Goal: Information Seeking & Learning: Learn about a topic

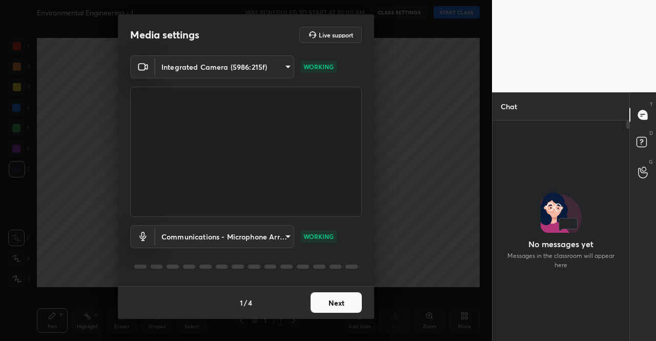
scroll to position [193, 134]
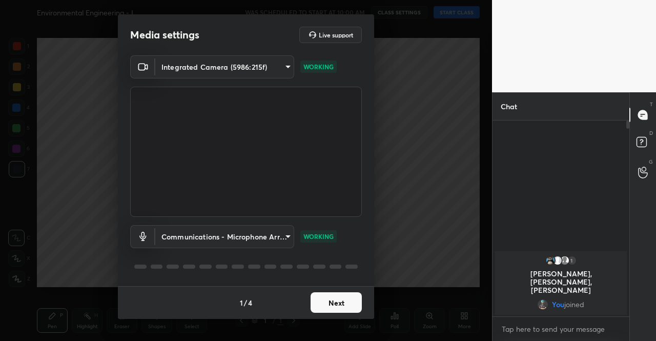
click at [349, 311] on button "Next" at bounding box center [336, 302] width 51 height 20
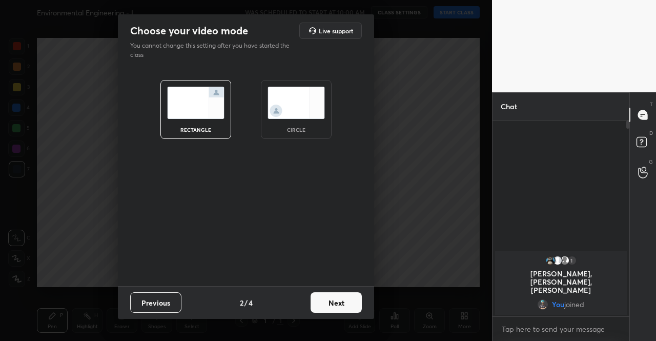
click at [352, 302] on button "Next" at bounding box center [336, 302] width 51 height 20
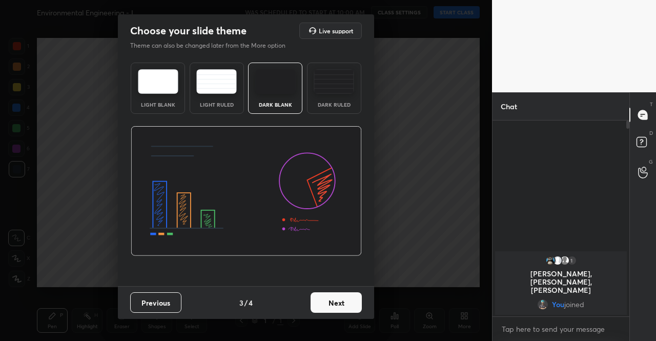
click at [352, 302] on button "Next" at bounding box center [336, 302] width 51 height 20
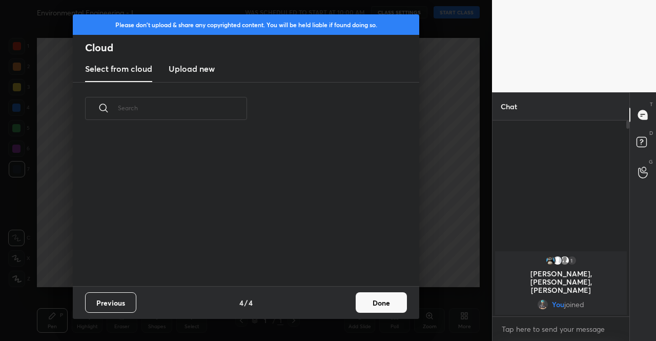
click at [352, 302] on div "Previous 4 / 4 Done" at bounding box center [246, 302] width 346 height 33
click at [369, 300] on button "Done" at bounding box center [381, 302] width 51 height 20
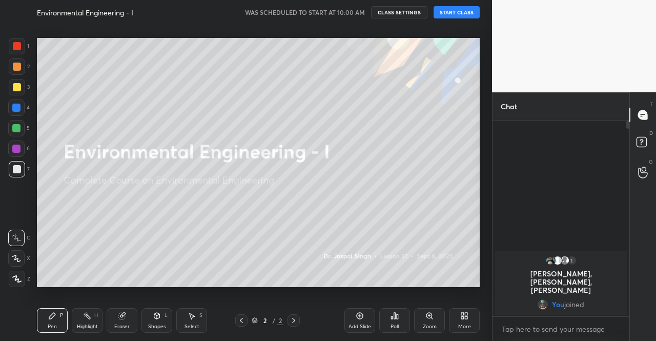
click at [461, 321] on div "More" at bounding box center [464, 320] width 31 height 25
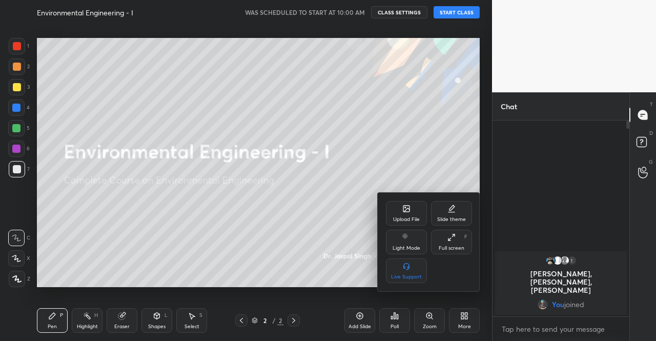
click at [395, 209] on div "Upload File" at bounding box center [406, 213] width 41 height 25
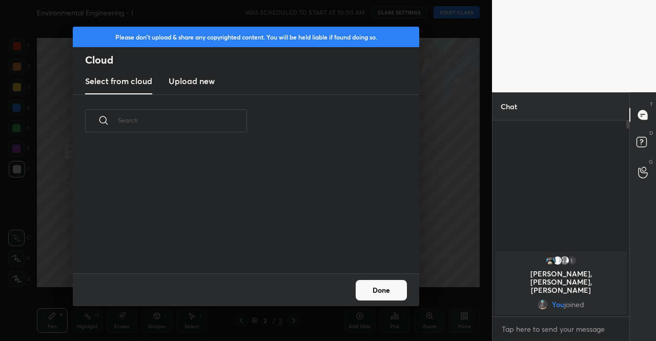
scroll to position [126, 329]
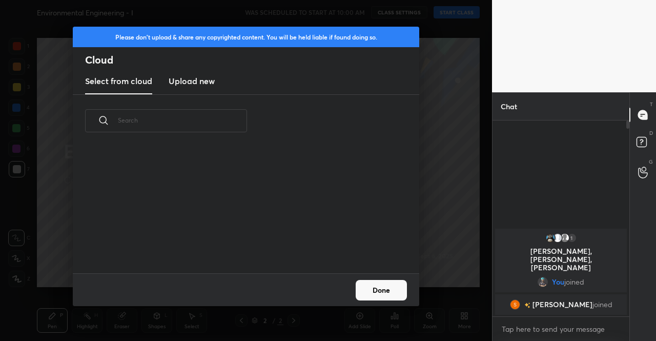
click at [202, 80] on h3 "Upload new" at bounding box center [192, 81] width 46 height 12
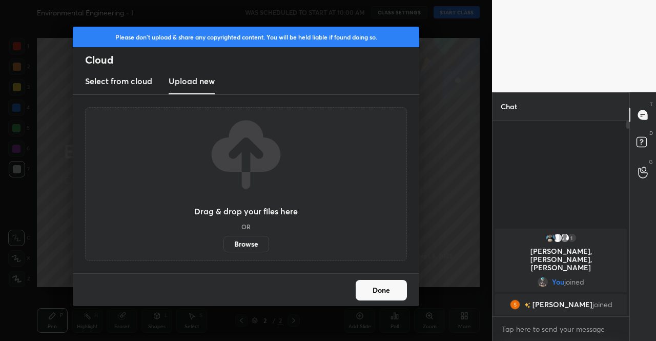
click at [240, 243] on label "Browse" at bounding box center [246, 244] width 46 height 16
click at [223, 243] on input "Browse" at bounding box center [223, 244] width 0 height 16
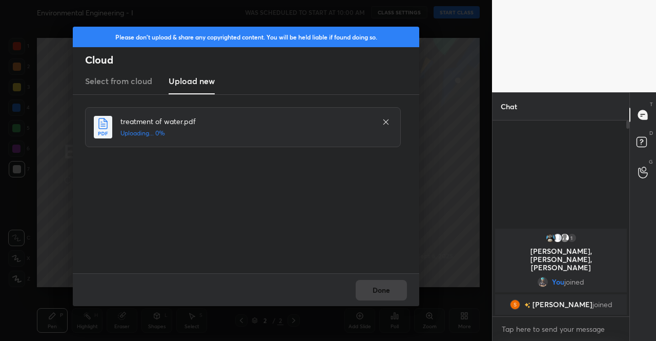
click at [377, 291] on div "Done" at bounding box center [246, 289] width 346 height 33
click at [370, 289] on button "Done" at bounding box center [381, 290] width 51 height 20
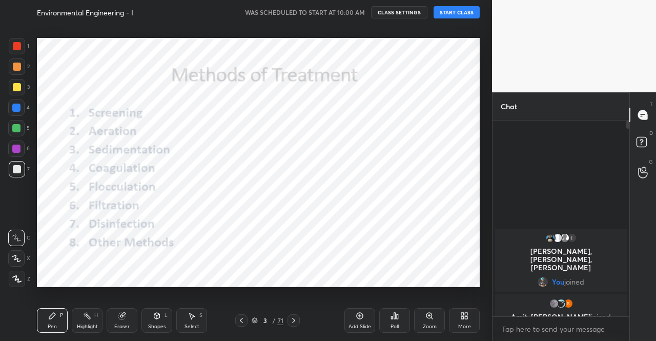
click at [243, 320] on icon at bounding box center [241, 320] width 8 height 8
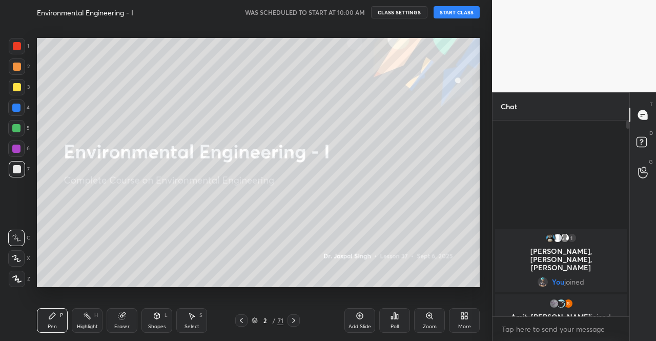
click at [455, 14] on button "START CLASS" at bounding box center [457, 12] width 46 height 12
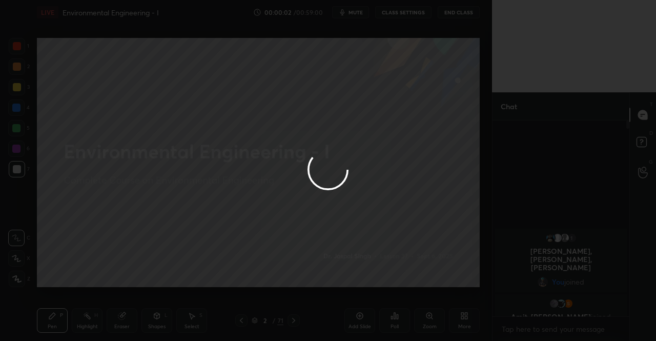
click at [354, 10] on div at bounding box center [328, 170] width 656 height 341
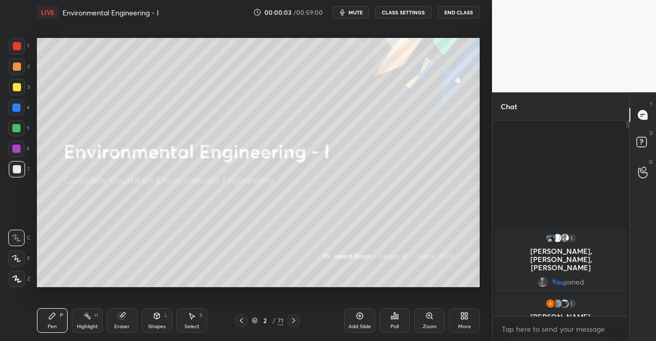
click at [354, 10] on span "mute" at bounding box center [355, 12] width 14 height 7
click at [655, 97] on div "T Messages (T) D Doubts (D) G Raise Hand (G)" at bounding box center [642, 216] width 27 height 249
click at [363, 14] on span "unmute" at bounding box center [355, 12] width 22 height 7
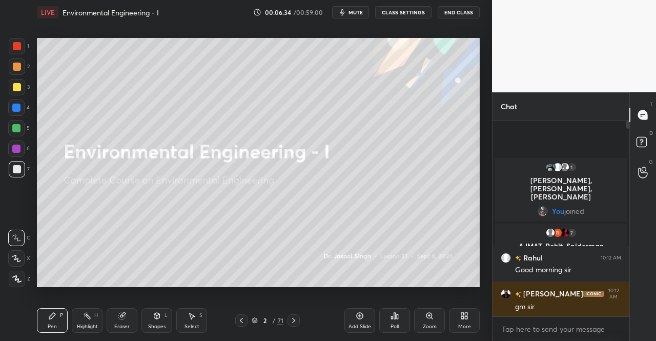
click at [15, 86] on div at bounding box center [17, 87] width 8 height 8
click at [13, 87] on div at bounding box center [17, 87] width 8 height 8
click at [11, 279] on div at bounding box center [17, 279] width 16 height 16
click at [12, 279] on icon at bounding box center [16, 278] width 9 height 7
click at [52, 317] on icon at bounding box center [52, 316] width 6 height 6
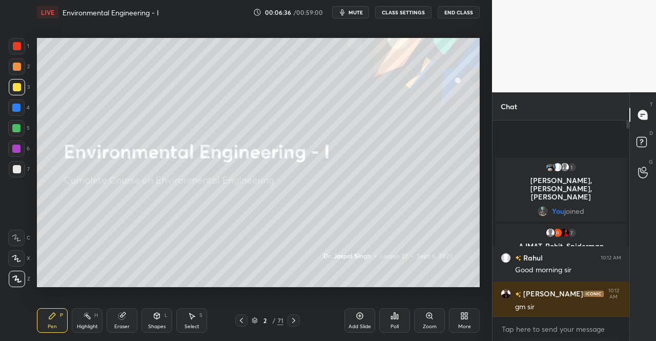
click at [52, 316] on icon at bounding box center [52, 316] width 6 height 6
click at [53, 316] on icon at bounding box center [52, 316] width 6 height 6
click at [645, 140] on rect at bounding box center [641, 142] width 10 height 10
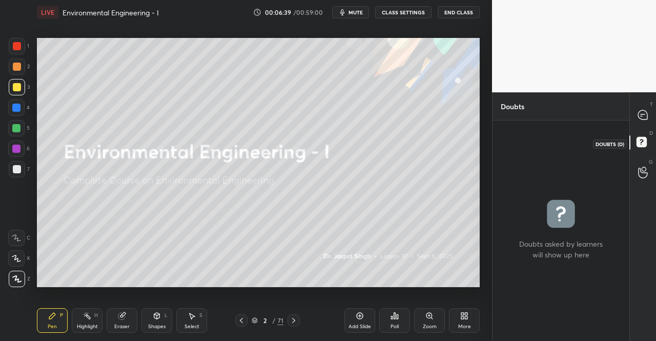
click at [647, 110] on icon at bounding box center [642, 115] width 11 height 11
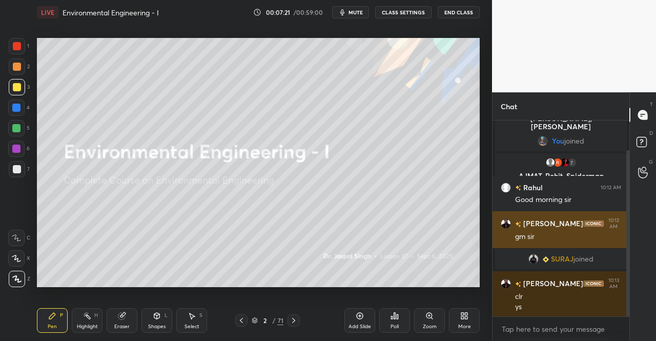
scroll to position [45, 0]
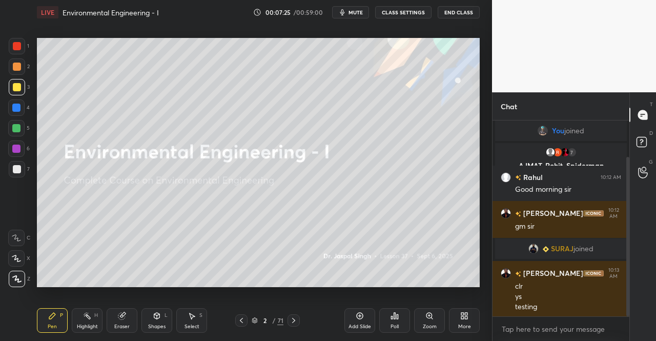
click at [258, 321] on div "2 / 71" at bounding box center [268, 320] width 32 height 9
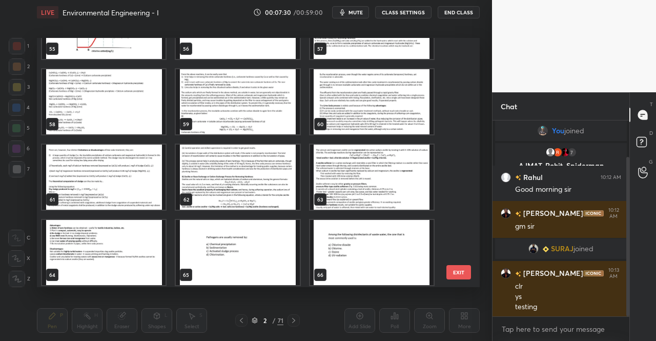
scroll to position [1251, 0]
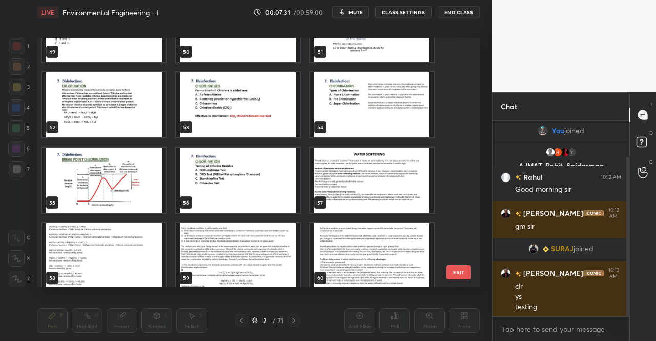
click at [108, 197] on img "grid" at bounding box center [103, 180] width 123 height 65
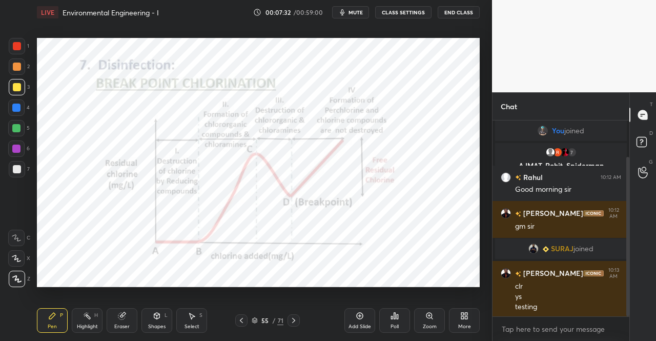
scroll to position [0, 0]
click at [297, 321] on icon at bounding box center [294, 320] width 8 height 8
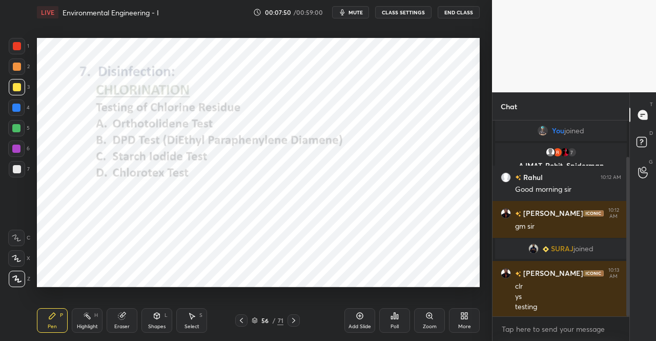
click at [56, 321] on div "Pen P" at bounding box center [52, 320] width 31 height 25
click at [5, 42] on div "1 2 3 4 5 6 7 C X Z C X Z E E Erase all H H" at bounding box center [16, 162] width 33 height 249
click at [15, 45] on div at bounding box center [17, 46] width 8 height 8
click at [22, 47] on div at bounding box center [17, 46] width 16 height 16
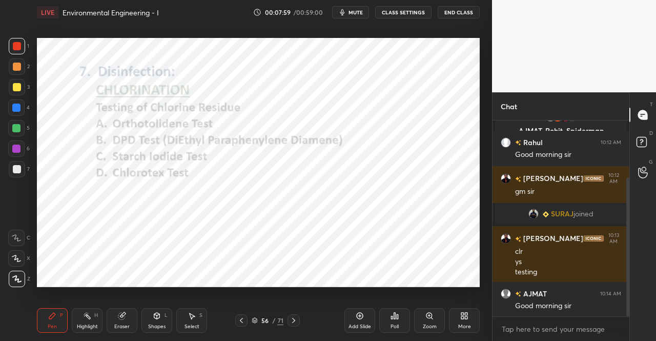
click at [130, 325] on div "Eraser" at bounding box center [122, 320] width 31 height 25
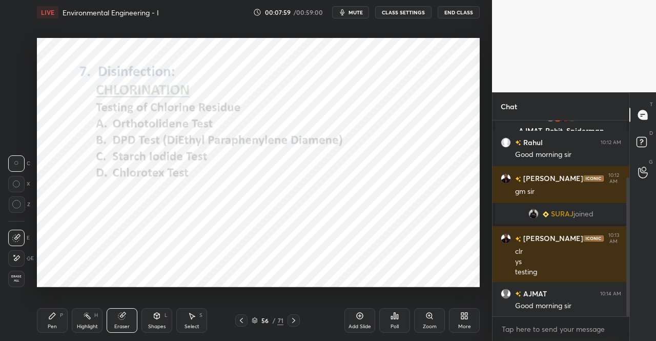
click at [128, 316] on div "Eraser" at bounding box center [122, 320] width 31 height 25
click at [58, 326] on div "Pen P" at bounding box center [52, 320] width 31 height 25
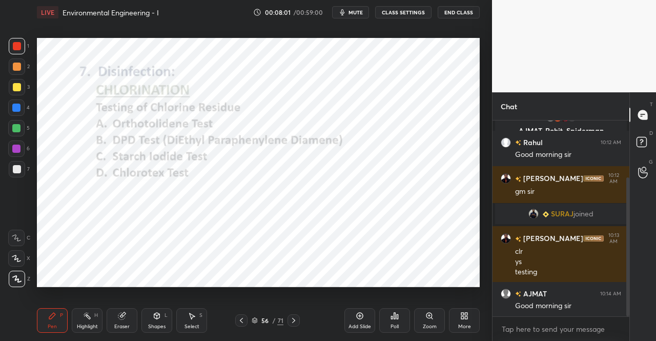
click at [63, 321] on div "Pen P" at bounding box center [52, 320] width 31 height 25
click at [121, 315] on icon at bounding box center [121, 316] width 7 height 7
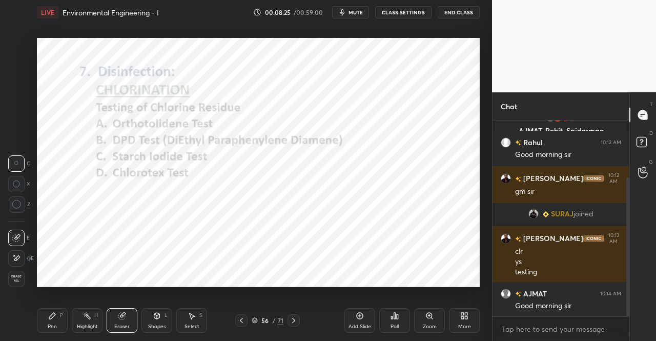
click at [53, 327] on div "Pen" at bounding box center [52, 326] width 9 height 5
click at [54, 320] on icon at bounding box center [52, 316] width 8 height 8
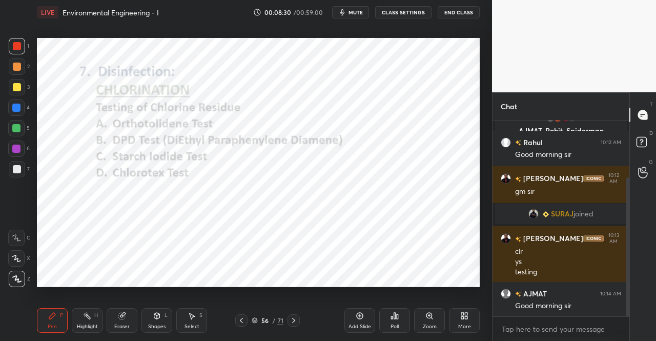
click at [123, 320] on div "Eraser" at bounding box center [122, 320] width 31 height 25
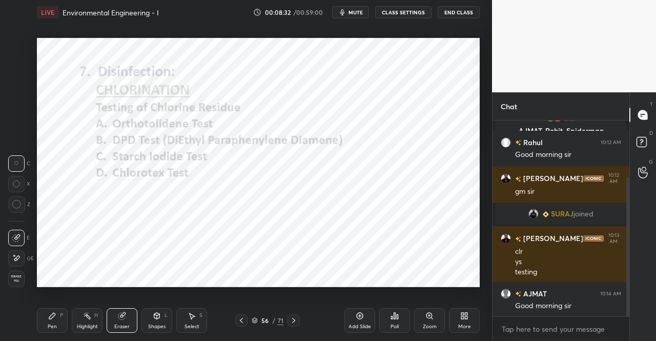
click at [51, 315] on icon at bounding box center [52, 316] width 8 height 8
click at [51, 312] on icon at bounding box center [52, 316] width 8 height 8
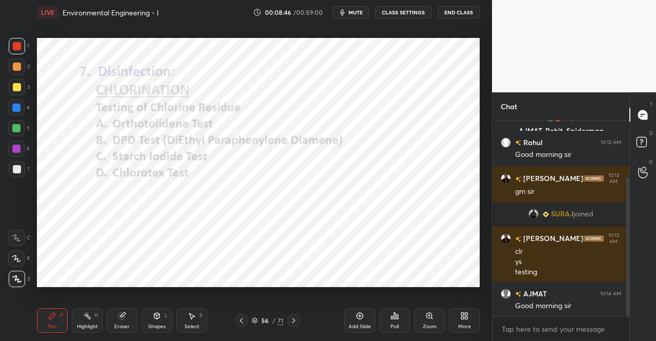
click at [153, 316] on icon at bounding box center [157, 316] width 8 height 8
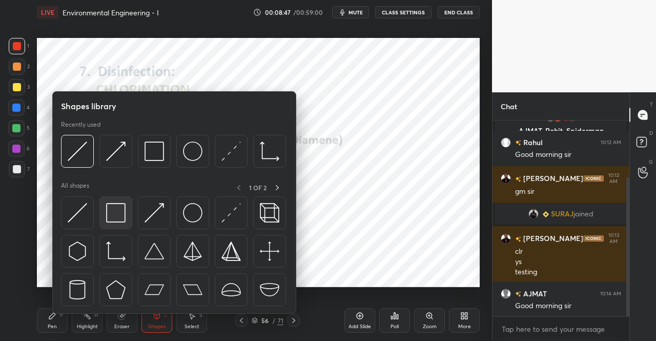
click at [126, 215] on div at bounding box center [115, 212] width 33 height 33
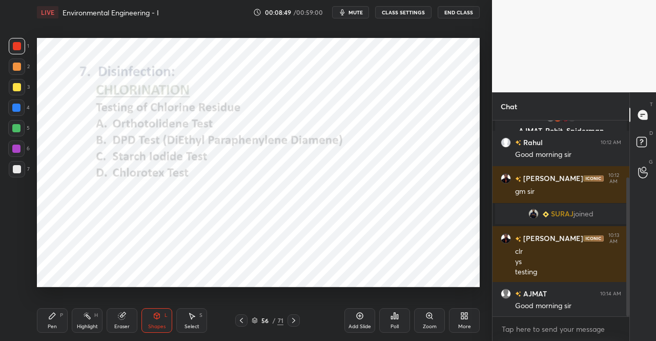
click at [192, 314] on icon at bounding box center [193, 316] width 6 height 6
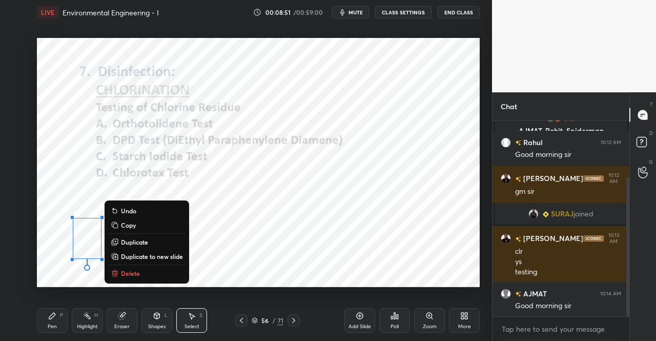
click at [137, 239] on p "Duplicate" at bounding box center [134, 242] width 27 height 8
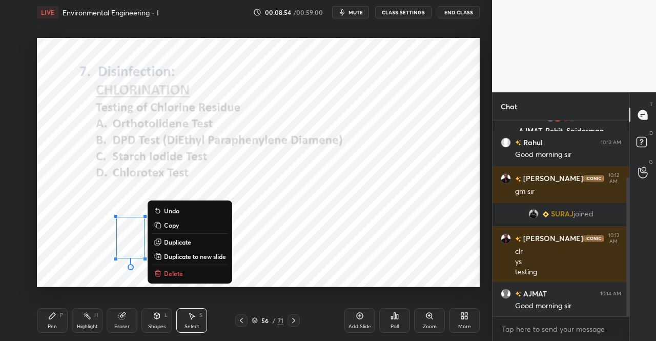
click at [125, 320] on div "Eraser" at bounding box center [122, 320] width 31 height 25
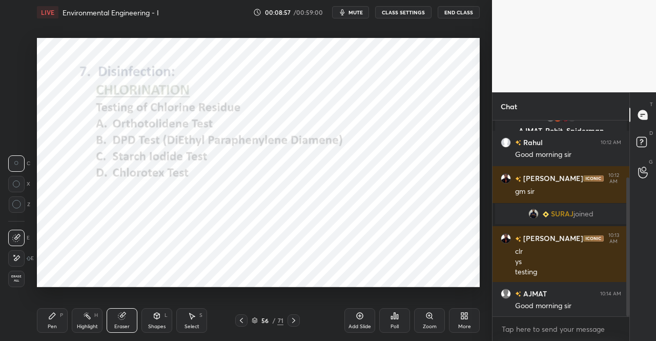
click at [56, 325] on div "Pen" at bounding box center [52, 326] width 9 height 5
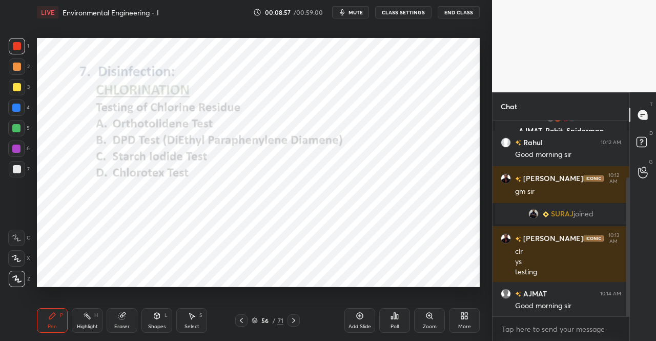
click at [50, 316] on icon at bounding box center [52, 316] width 6 height 6
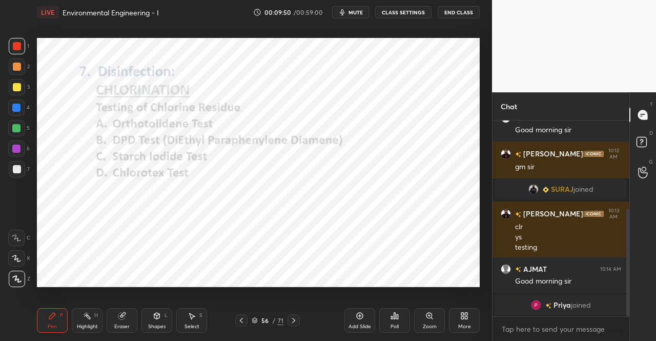
scroll to position [161, 0]
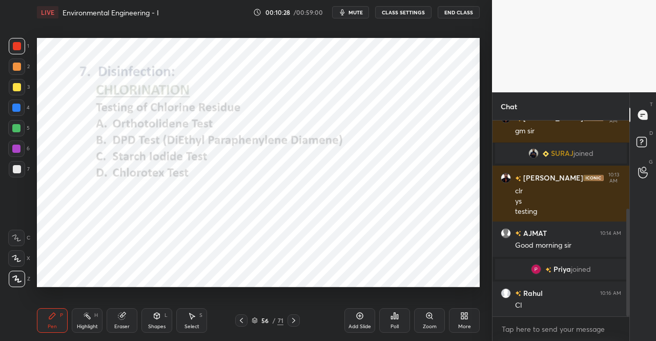
click at [125, 322] on div "Eraser" at bounding box center [122, 320] width 31 height 25
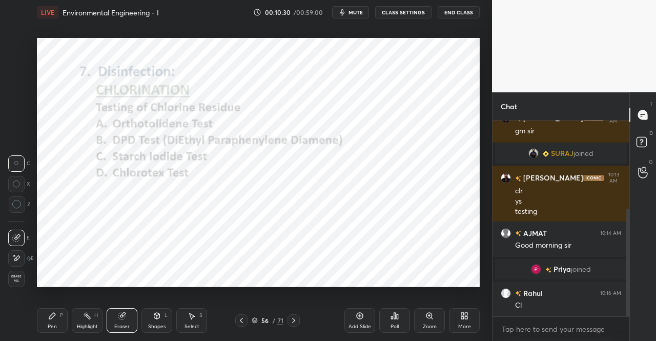
click at [52, 315] on icon at bounding box center [52, 316] width 6 height 6
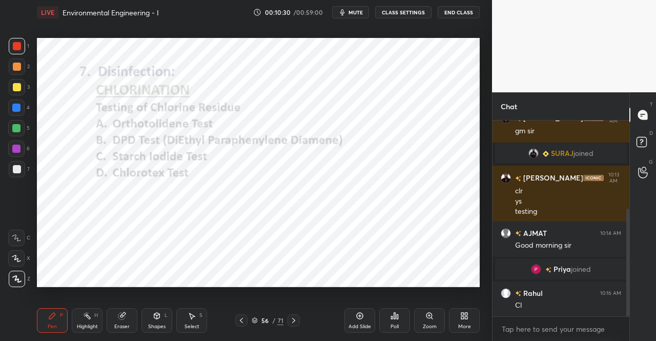
click at [54, 315] on icon at bounding box center [52, 316] width 6 height 6
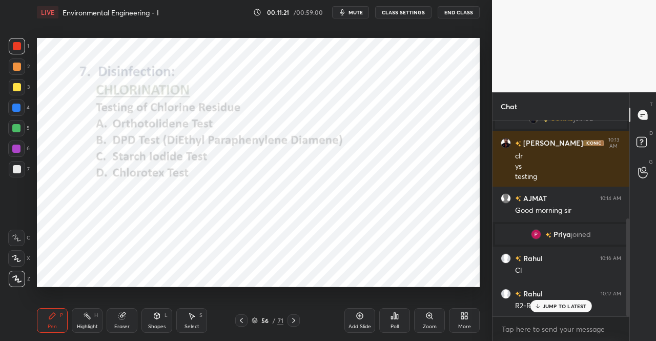
scroll to position [232, 0]
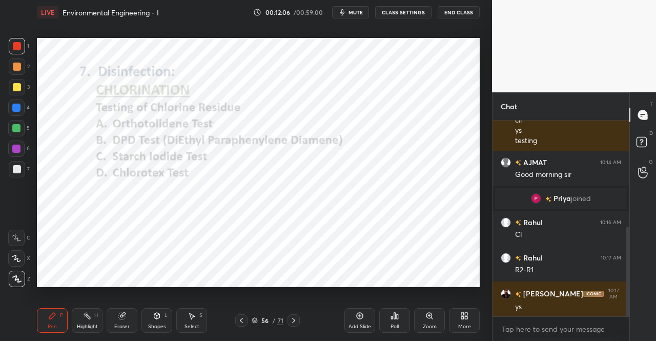
click at [188, 325] on div "Select" at bounding box center [191, 326] width 15 height 5
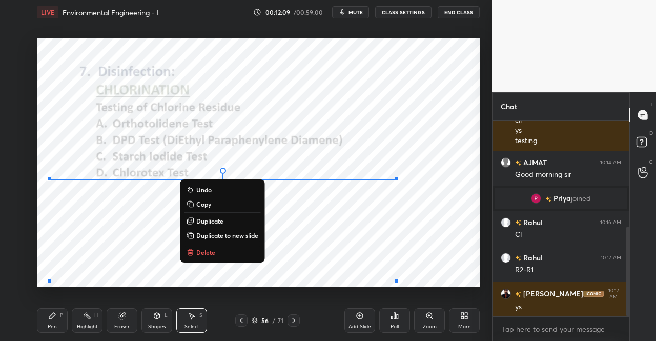
click at [211, 207] on button "Copy" at bounding box center [222, 204] width 76 height 12
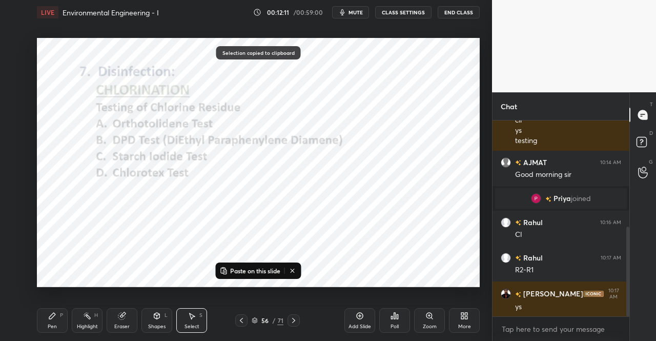
click at [359, 315] on icon at bounding box center [359, 315] width 3 height 3
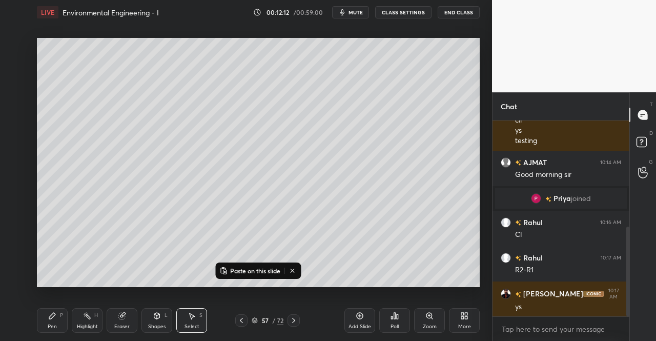
click at [236, 273] on p "Paste on this slide" at bounding box center [255, 270] width 50 height 8
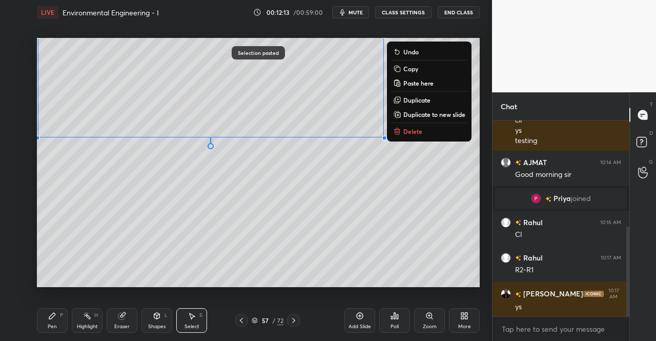
click at [107, 216] on div "0 ° Undo Copy Paste here Duplicate Duplicate to new slide Delete" at bounding box center [258, 162] width 443 height 249
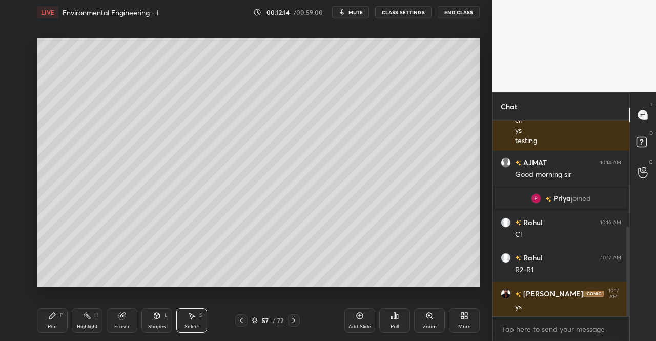
click at [119, 324] on div "Eraser" at bounding box center [121, 326] width 15 height 5
click at [57, 323] on div "Pen P" at bounding box center [52, 320] width 31 height 25
click at [52, 316] on icon at bounding box center [52, 316] width 6 height 6
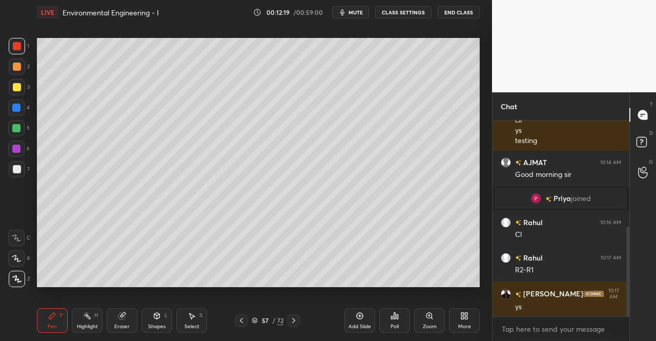
click at [116, 321] on div "Eraser" at bounding box center [122, 320] width 31 height 25
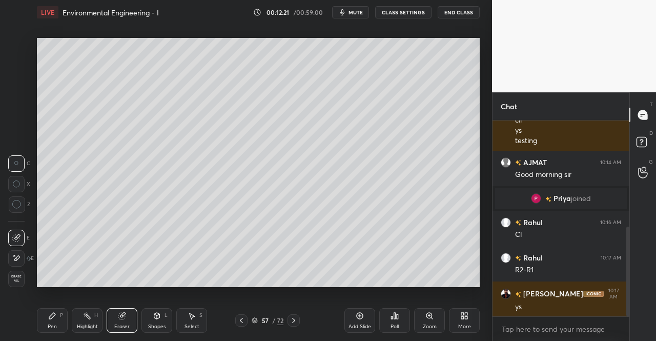
click at [182, 324] on div "Select S" at bounding box center [191, 320] width 31 height 25
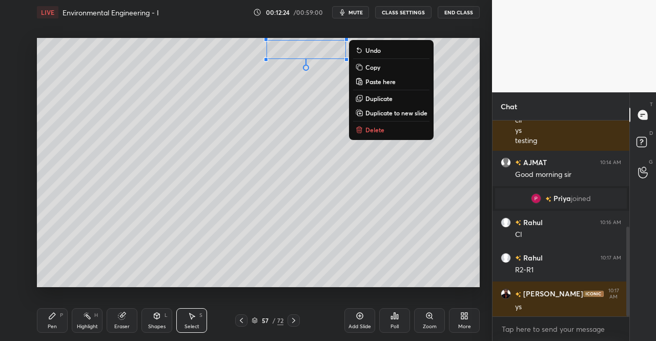
click at [305, 153] on div "0 ° Undo Copy Paste here Duplicate Duplicate to new slide Delete" at bounding box center [258, 162] width 443 height 249
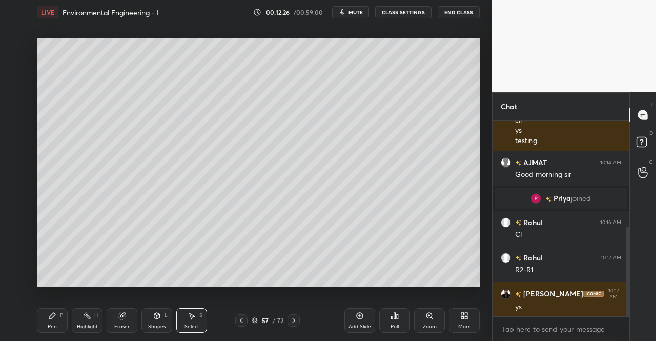
click at [117, 319] on div "Eraser" at bounding box center [122, 320] width 31 height 25
click at [186, 315] on div "Select S" at bounding box center [191, 320] width 31 height 25
click at [54, 180] on div "0 ° Undo Copy Paste here Duplicate Duplicate to new slide Delete" at bounding box center [258, 162] width 443 height 249
click at [47, 318] on div "Pen P" at bounding box center [52, 320] width 31 height 25
click at [45, 313] on div "Pen P" at bounding box center [52, 320] width 31 height 25
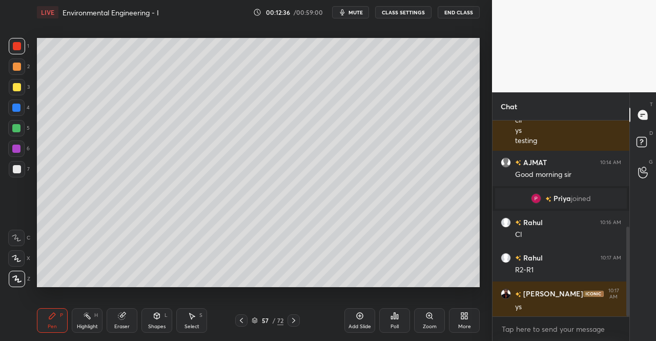
click at [13, 86] on div at bounding box center [17, 87] width 8 height 8
click at [191, 315] on icon at bounding box center [193, 316] width 6 height 6
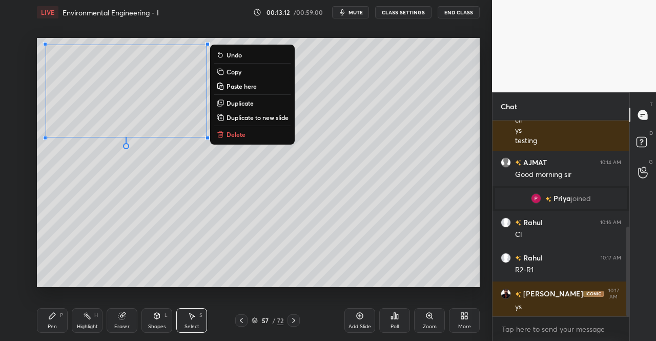
click at [145, 184] on div "0 ° Undo Copy Paste here Duplicate Duplicate to new slide Delete" at bounding box center [258, 162] width 443 height 249
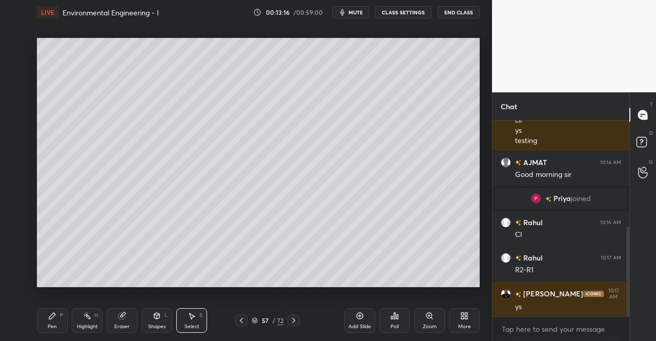
click at [130, 289] on div "0 ° Undo Copy Paste here Duplicate Duplicate to new slide Delete Setting up you…" at bounding box center [258, 162] width 451 height 275
click at [118, 322] on div "Eraser" at bounding box center [122, 320] width 31 height 25
click at [149, 324] on div "Shapes" at bounding box center [156, 326] width 17 height 5
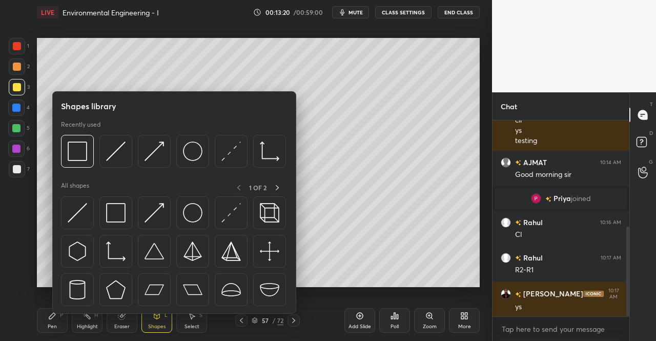
click at [39, 317] on div "Pen P" at bounding box center [52, 320] width 31 height 25
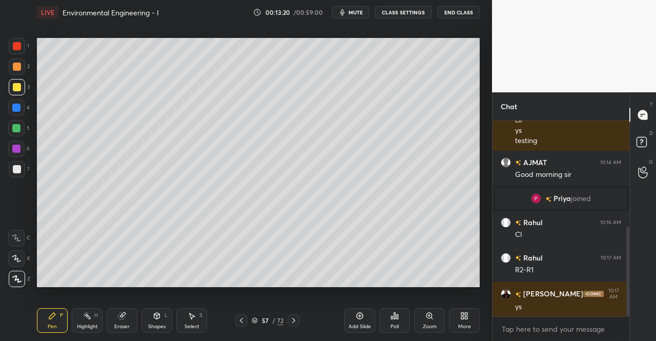
click at [61, 318] on div "Pen P" at bounding box center [52, 320] width 31 height 25
click at [13, 47] on div at bounding box center [17, 46] width 8 height 8
click at [153, 321] on div "Shapes L" at bounding box center [156, 320] width 31 height 25
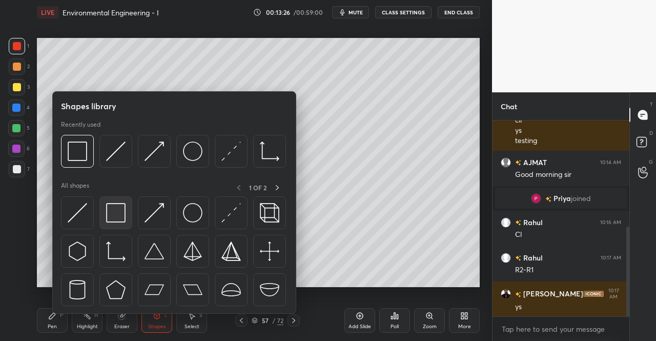
click at [118, 217] on img at bounding box center [115, 212] width 19 height 19
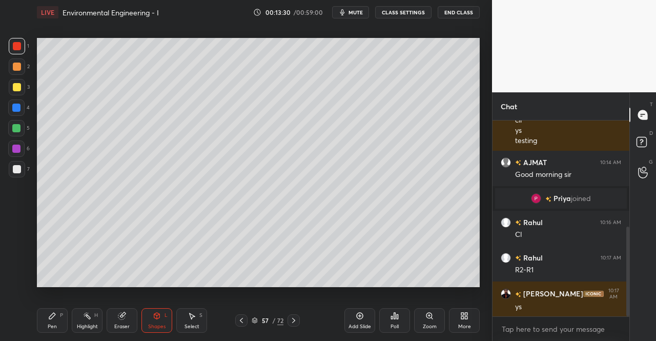
click at [120, 317] on icon at bounding box center [121, 316] width 7 height 7
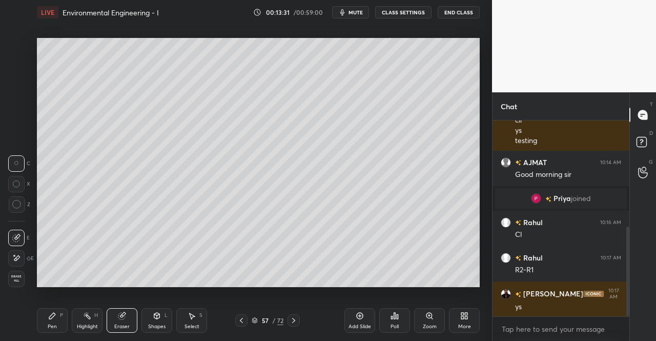
click at [53, 322] on div "Pen P" at bounding box center [52, 320] width 31 height 25
click at [50, 309] on div "Pen P" at bounding box center [52, 320] width 31 height 25
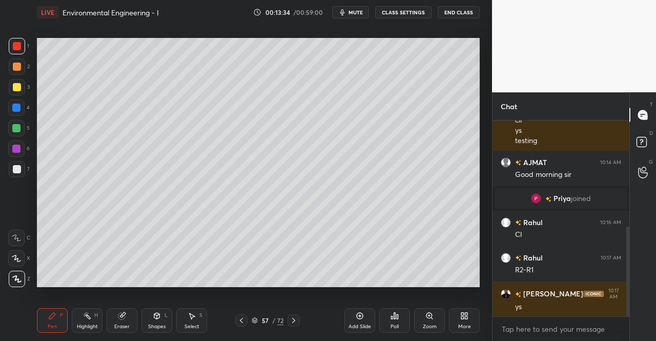
click at [189, 318] on icon at bounding box center [192, 316] width 8 height 8
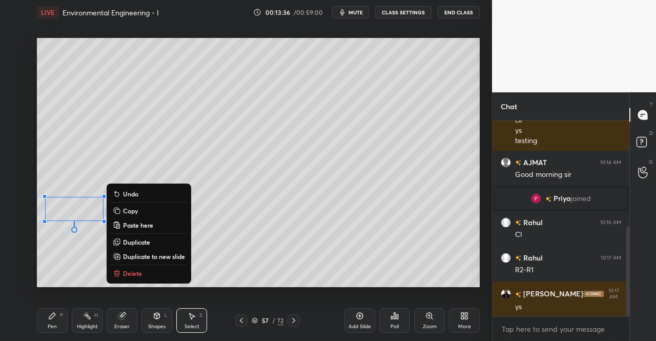
click at [133, 240] on p "Duplicate" at bounding box center [136, 242] width 27 height 8
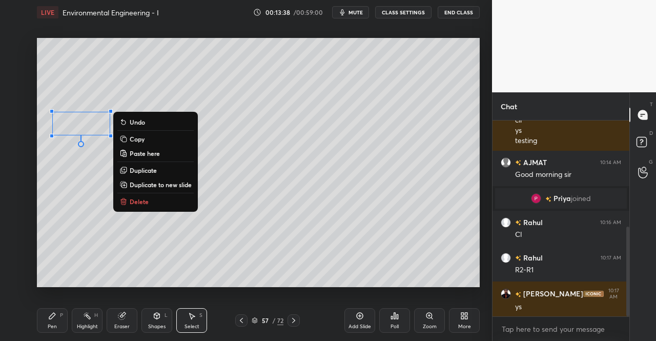
click at [49, 320] on div "Pen P" at bounding box center [52, 320] width 31 height 25
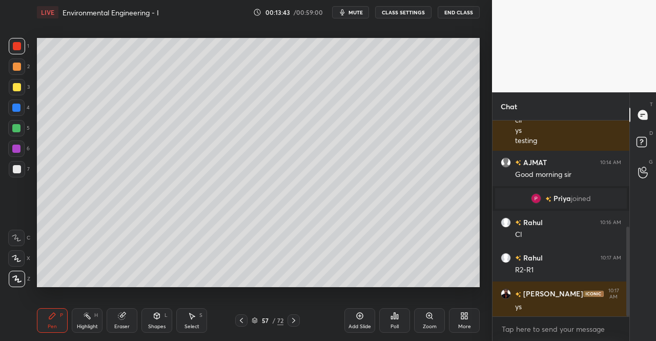
click at [153, 319] on icon at bounding box center [157, 316] width 8 height 8
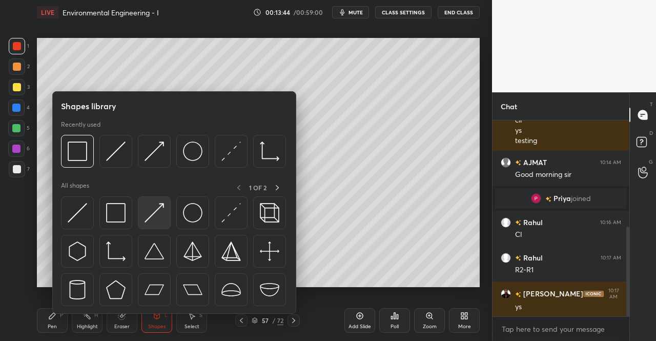
click at [158, 221] on img at bounding box center [154, 212] width 19 height 19
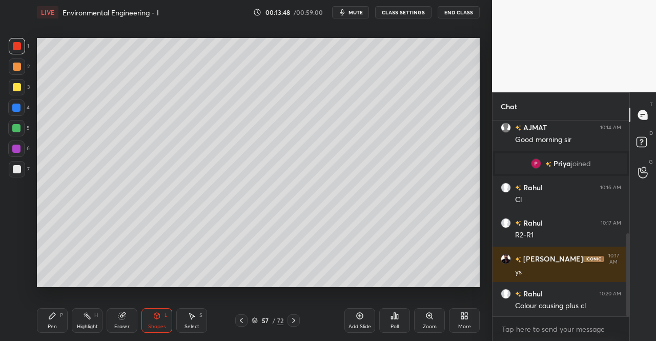
click at [57, 318] on div "Pen P" at bounding box center [52, 320] width 31 height 25
click at [63, 319] on div "Pen P" at bounding box center [52, 320] width 31 height 25
click at [53, 316] on icon at bounding box center [52, 316] width 6 height 6
click at [57, 302] on div "Pen P Highlight H Eraser Shapes L Select S 57 / 72 Add Slide Poll Zoom More" at bounding box center [258, 320] width 443 height 41
click at [119, 319] on icon at bounding box center [122, 316] width 8 height 8
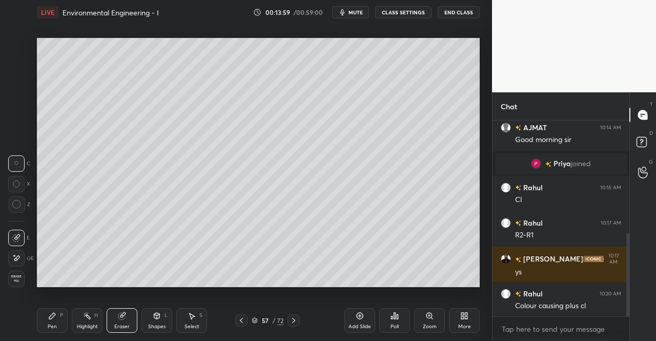
click at [56, 315] on div "Pen P" at bounding box center [52, 320] width 31 height 25
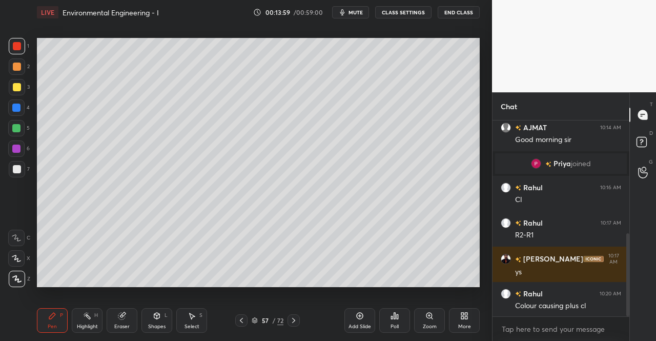
click at [53, 309] on div "Pen P" at bounding box center [52, 320] width 31 height 25
click at [168, 317] on div "Shapes L" at bounding box center [156, 320] width 31 height 25
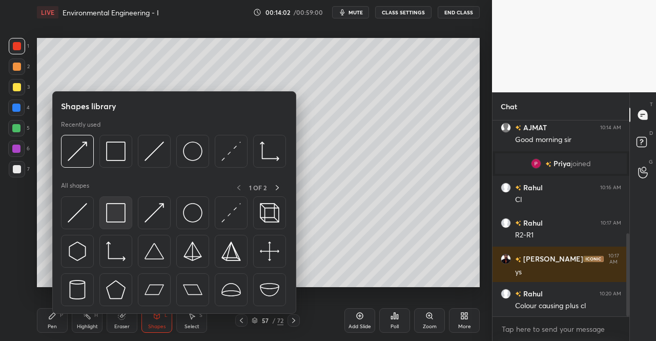
click at [119, 222] on img at bounding box center [115, 212] width 19 height 19
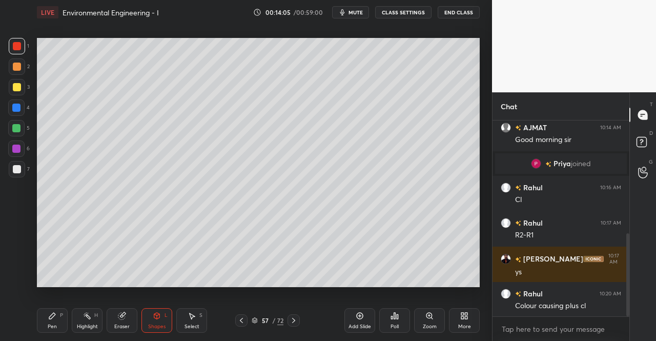
click at [114, 318] on div "Eraser" at bounding box center [122, 320] width 31 height 25
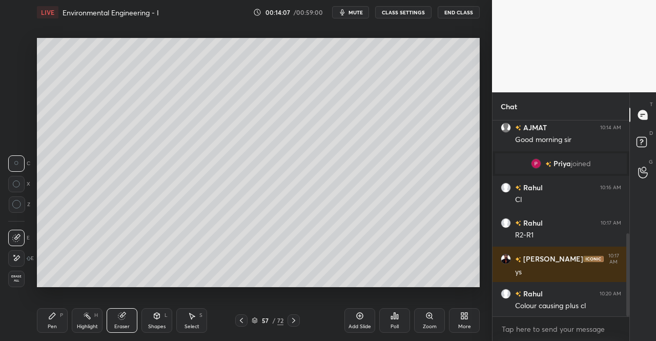
click at [51, 329] on div "Pen" at bounding box center [52, 326] width 9 height 5
click at [52, 324] on div "Pen" at bounding box center [52, 326] width 9 height 5
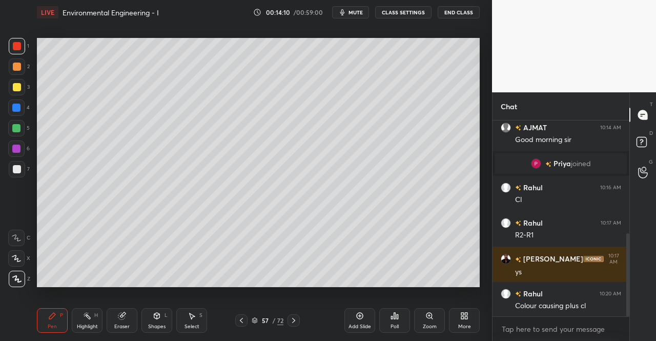
click at [16, 89] on div at bounding box center [17, 87] width 8 height 8
click at [162, 312] on div "Shapes L" at bounding box center [156, 320] width 31 height 25
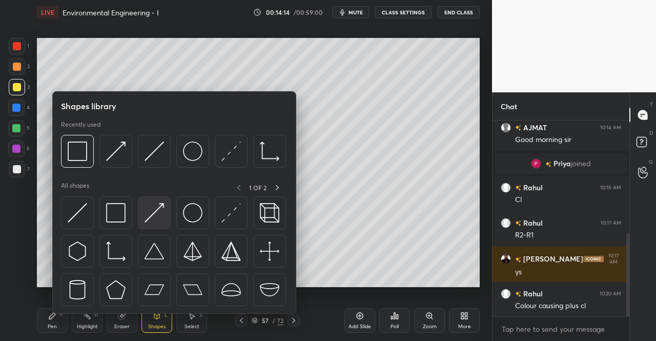
click at [161, 207] on img at bounding box center [154, 212] width 19 height 19
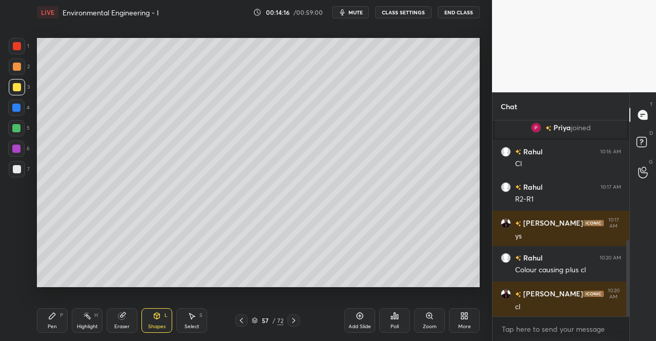
click at [163, 314] on div "Shapes L" at bounding box center [156, 320] width 31 height 25
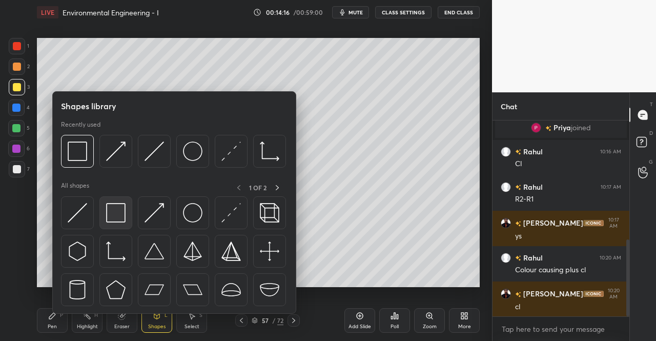
click at [118, 215] on img at bounding box center [115, 212] width 19 height 19
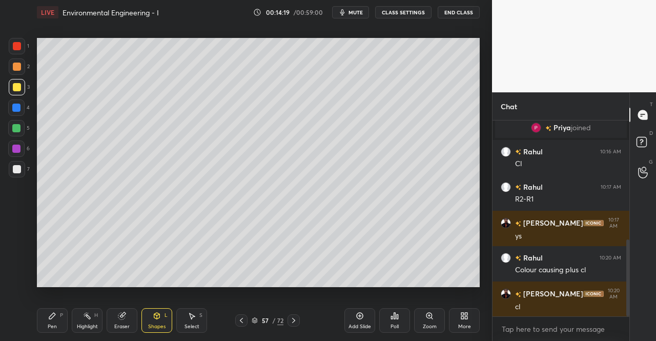
click at [152, 317] on div "Shapes L" at bounding box center [156, 320] width 31 height 25
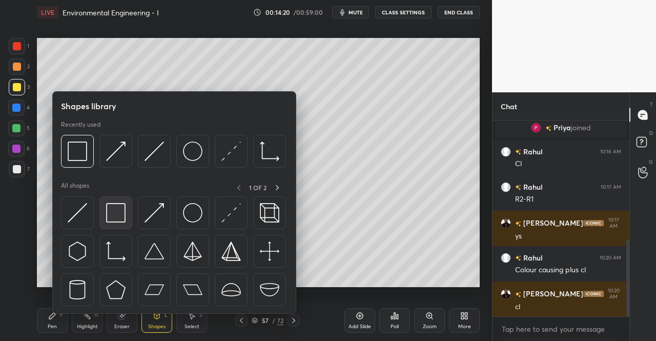
click at [109, 218] on img at bounding box center [115, 212] width 19 height 19
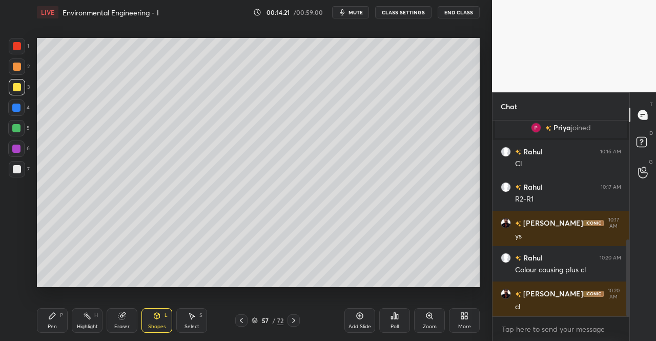
click at [18, 42] on div at bounding box center [17, 46] width 8 height 8
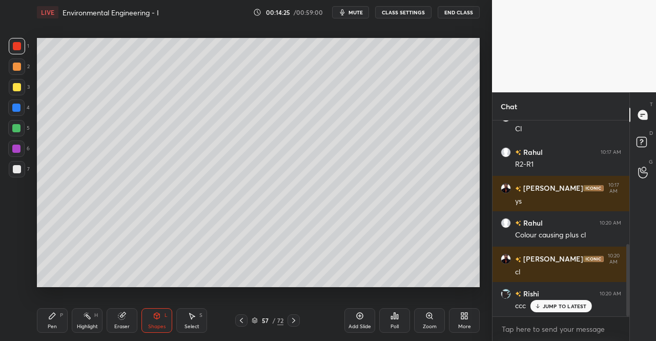
click at [120, 319] on icon at bounding box center [121, 316] width 7 height 7
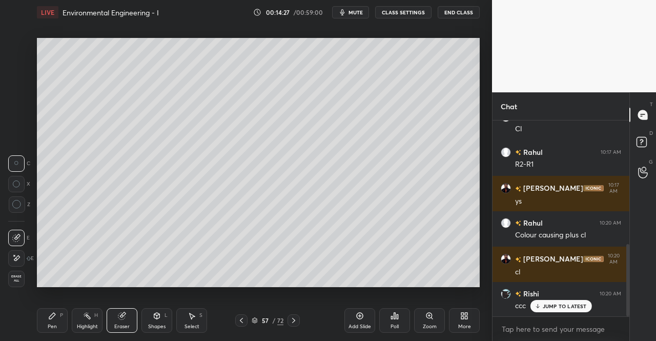
click at [54, 314] on icon at bounding box center [52, 316] width 6 height 6
click at [60, 323] on div "Pen P" at bounding box center [52, 320] width 31 height 25
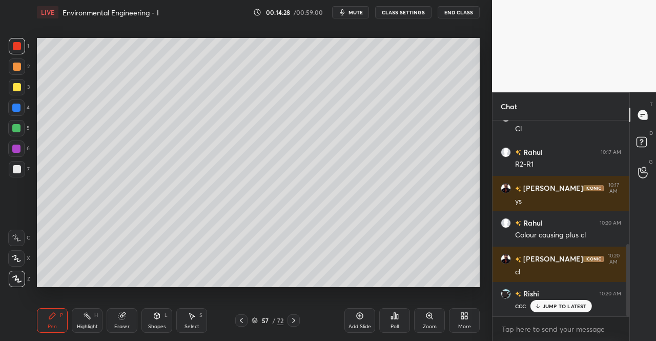
click at [16, 49] on div at bounding box center [17, 46] width 8 height 8
click at [31, 54] on div "1 2 3 4 5 6 7 C X Z C X Z E E Erase all H H" at bounding box center [16, 162] width 33 height 249
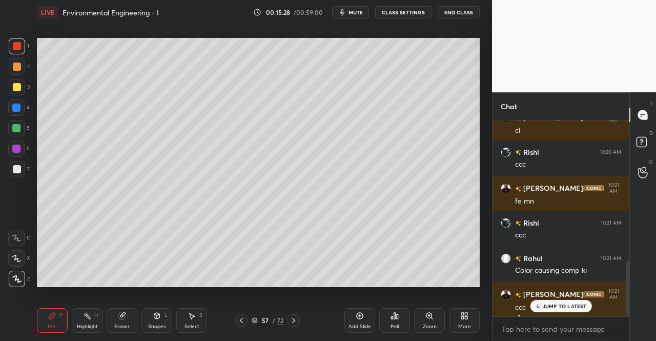
scroll to position [489, 0]
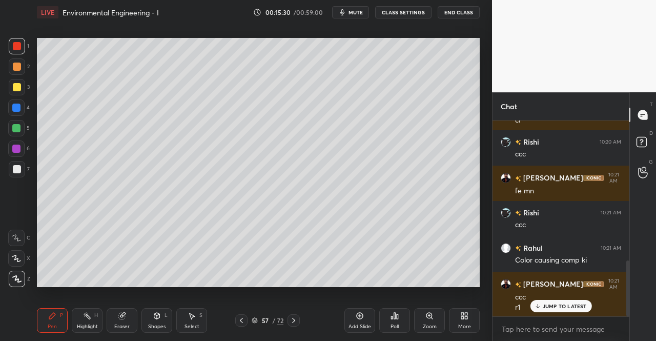
click at [122, 317] on icon at bounding box center [121, 316] width 7 height 7
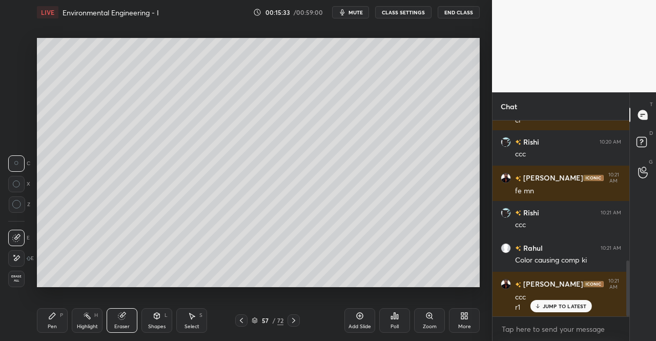
click at [56, 326] on div "Pen" at bounding box center [52, 326] width 9 height 5
click at [55, 312] on icon at bounding box center [52, 316] width 8 height 8
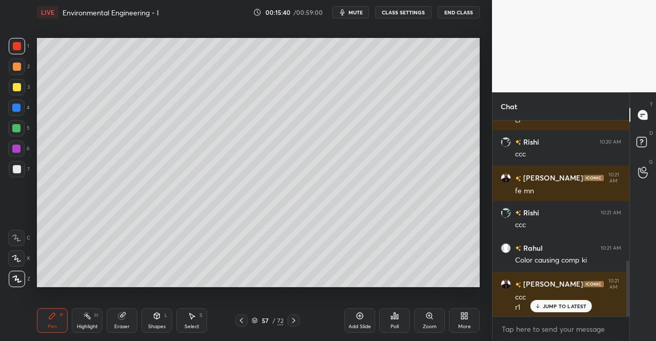
scroll to position [513, 0]
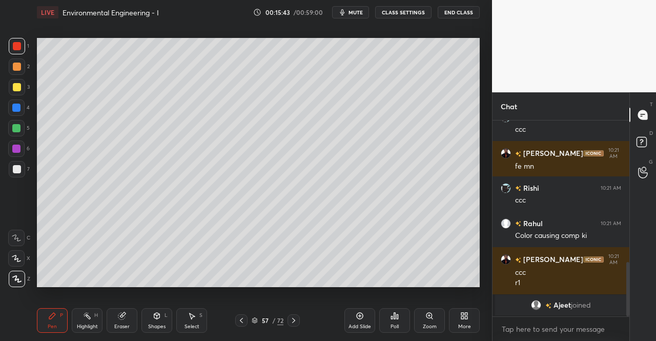
click at [125, 321] on div "Eraser" at bounding box center [122, 320] width 31 height 25
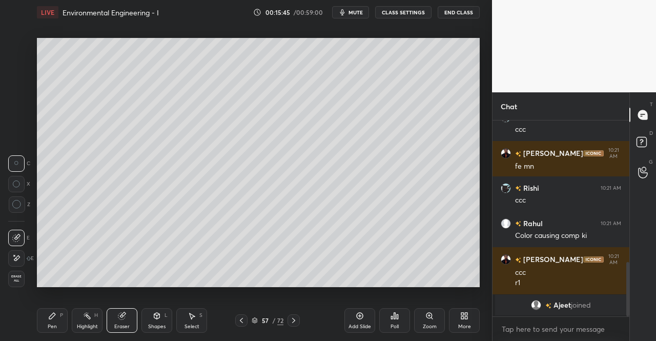
click at [51, 325] on div "Pen" at bounding box center [52, 326] width 9 height 5
click at [57, 314] on div "Pen P" at bounding box center [52, 320] width 31 height 25
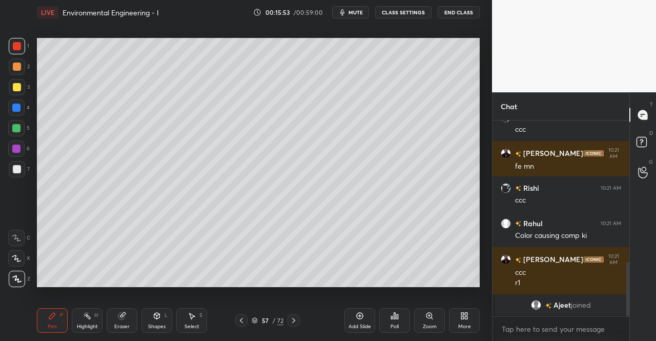
click at [118, 324] on div "Eraser" at bounding box center [121, 326] width 15 height 5
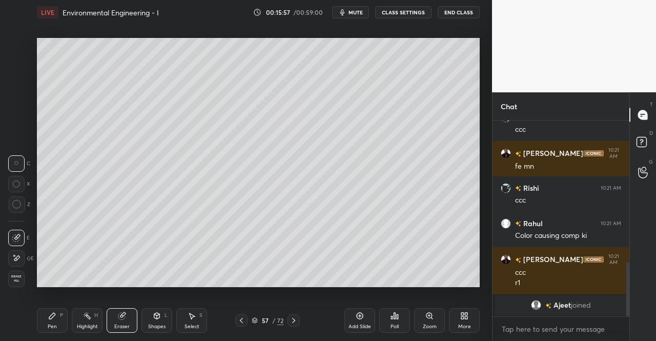
click at [44, 328] on div "Pen P" at bounding box center [52, 320] width 31 height 25
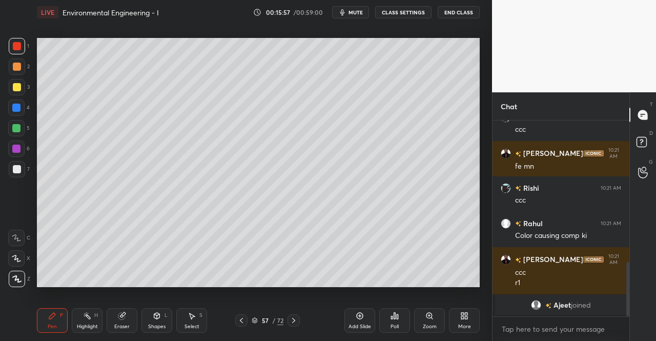
click at [48, 327] on div "Pen" at bounding box center [52, 326] width 9 height 5
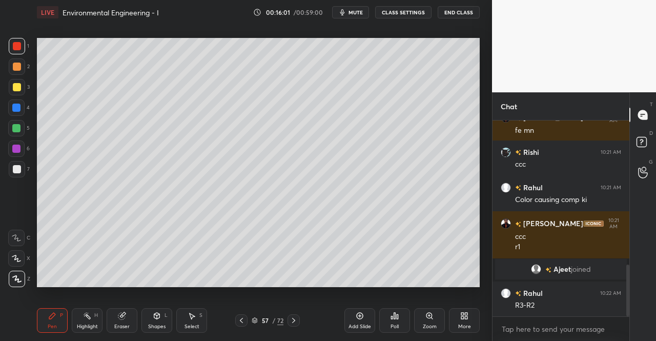
click at [119, 324] on div "Eraser" at bounding box center [121, 326] width 15 height 5
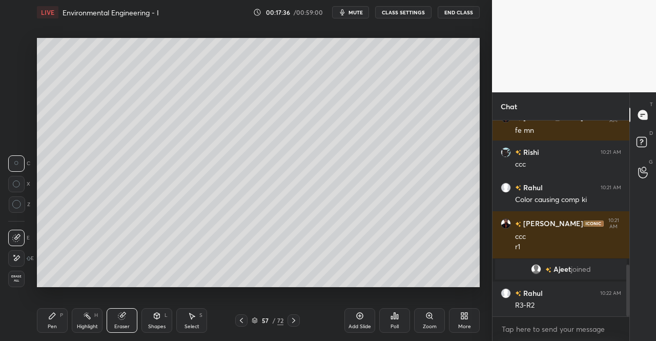
click at [125, 326] on div "Eraser" at bounding box center [121, 326] width 15 height 5
click at [243, 320] on icon at bounding box center [241, 320] width 8 height 8
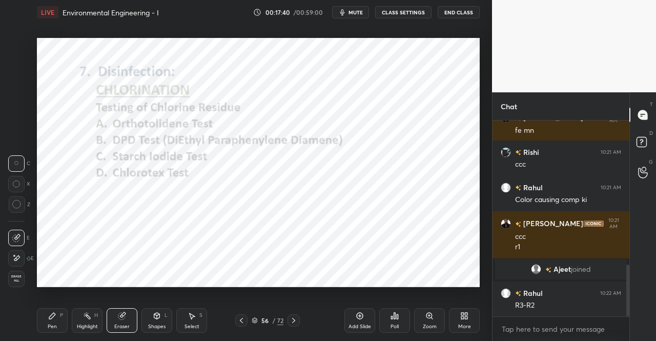
click at [48, 331] on div "Pen P" at bounding box center [52, 320] width 31 height 25
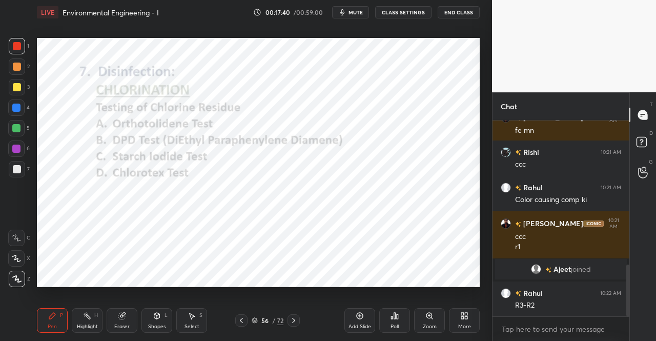
click at [42, 317] on div "Pen P" at bounding box center [52, 320] width 31 height 25
click at [14, 42] on div at bounding box center [17, 46] width 8 height 8
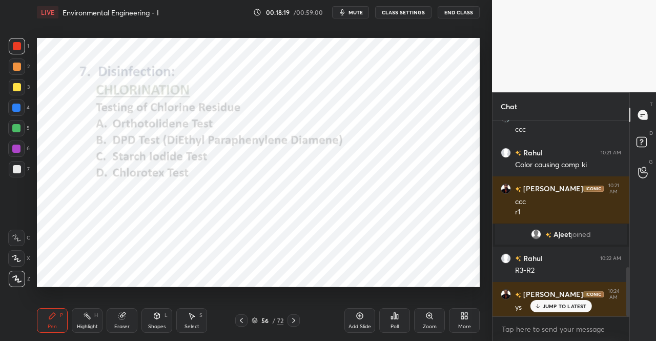
scroll to position [594, 0]
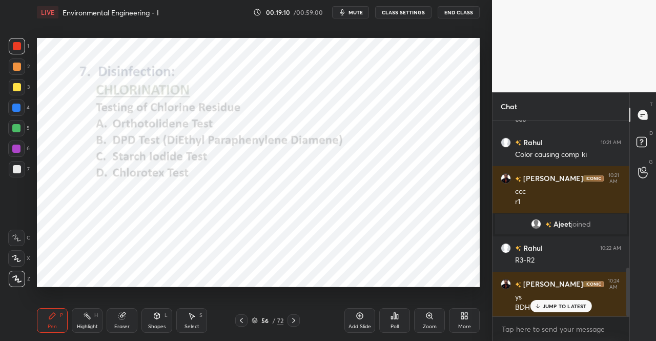
click at [291, 318] on icon at bounding box center [294, 320] width 8 height 8
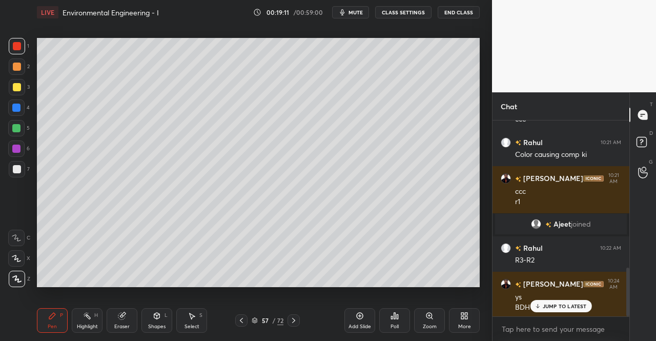
click at [287, 316] on div at bounding box center [293, 320] width 12 height 12
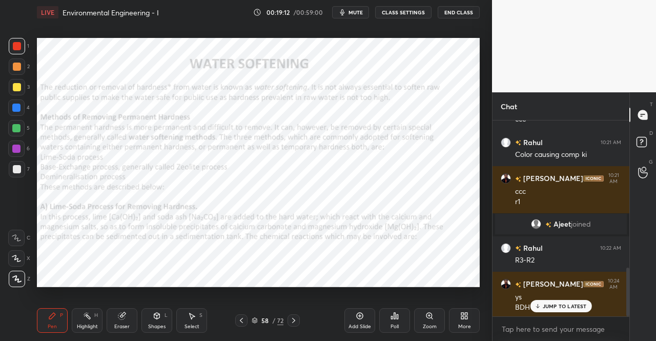
click at [241, 319] on icon at bounding box center [241, 320] width 8 height 8
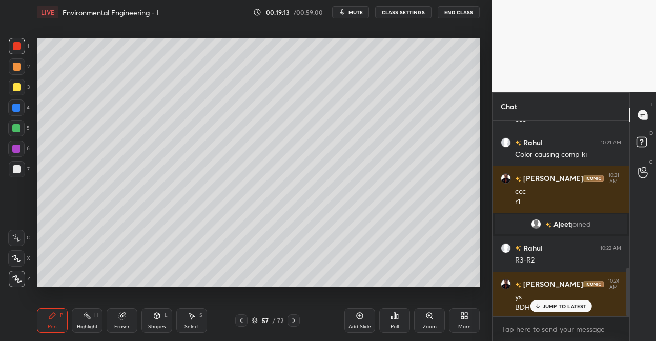
click at [114, 316] on div "Eraser" at bounding box center [122, 320] width 31 height 25
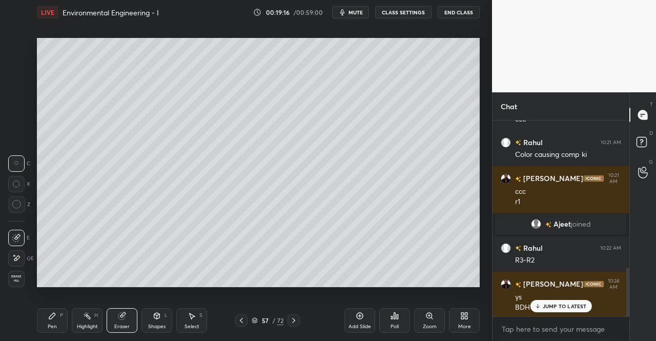
click at [48, 323] on div "Pen P" at bounding box center [52, 320] width 31 height 25
click at [45, 319] on div "Pen P" at bounding box center [52, 320] width 31 height 25
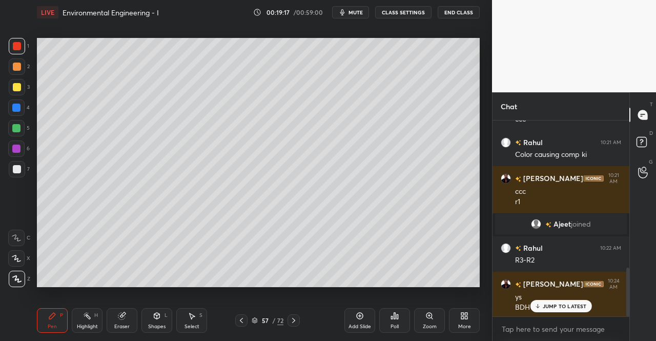
click at [356, 316] on icon at bounding box center [360, 316] width 8 height 8
click at [50, 316] on icon at bounding box center [52, 316] width 6 height 6
click at [49, 309] on div "Pen P" at bounding box center [52, 320] width 31 height 25
click at [149, 322] on div "Shapes L" at bounding box center [156, 320] width 31 height 25
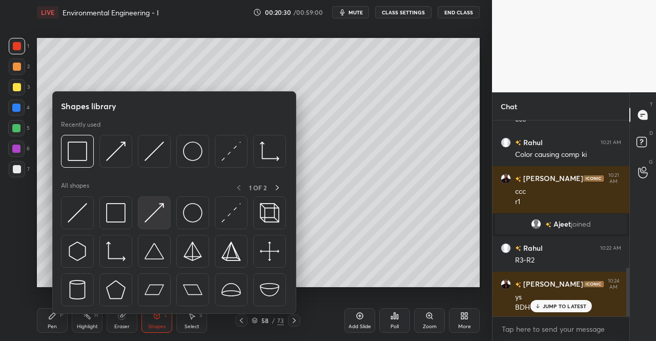
click at [151, 208] on img at bounding box center [154, 212] width 19 height 19
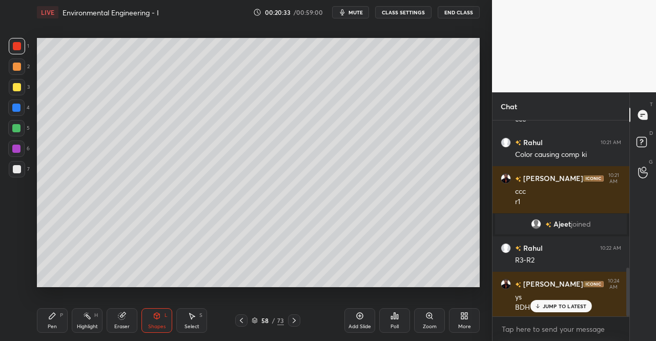
click at [50, 321] on div "Pen P" at bounding box center [52, 320] width 31 height 25
click at [52, 314] on icon at bounding box center [52, 316] width 6 height 6
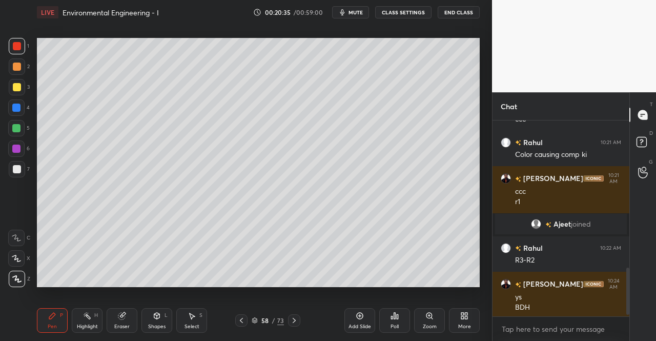
scroll to position [630, 0]
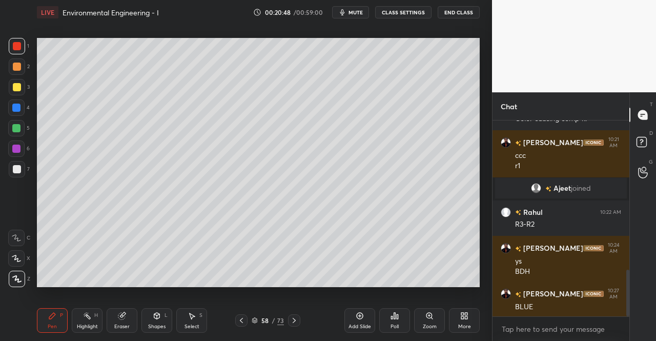
click at [155, 324] on div "Shapes" at bounding box center [156, 326] width 17 height 5
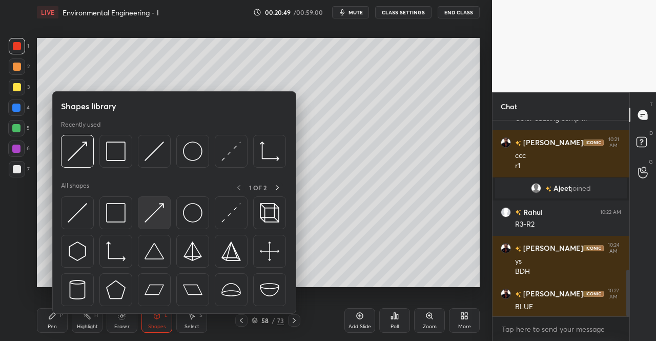
click at [154, 211] on img at bounding box center [154, 212] width 19 height 19
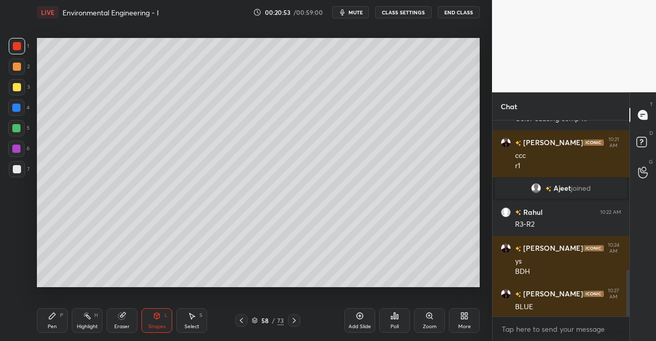
click at [70, 319] on div "Pen P Highlight H Eraser Shapes L Select S" at bounding box center [114, 320] width 154 height 25
click at [55, 317] on icon at bounding box center [52, 316] width 8 height 8
click at [54, 316] on icon at bounding box center [52, 316] width 8 height 8
click at [131, 320] on div "Eraser" at bounding box center [122, 320] width 31 height 25
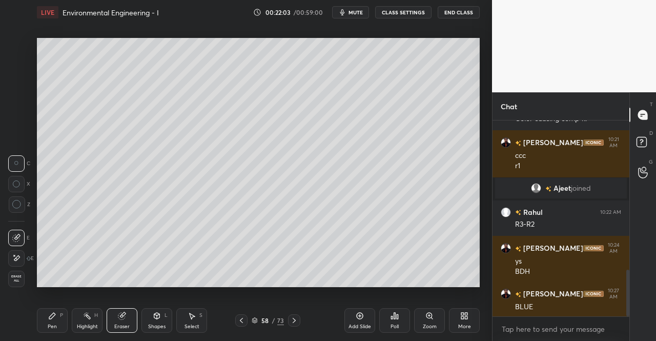
click at [192, 319] on icon at bounding box center [193, 316] width 6 height 6
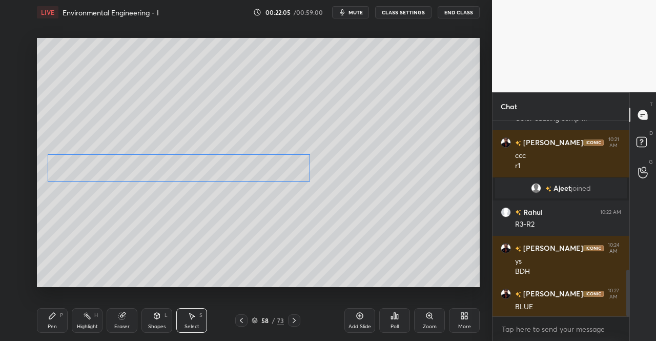
scroll to position [665, 0]
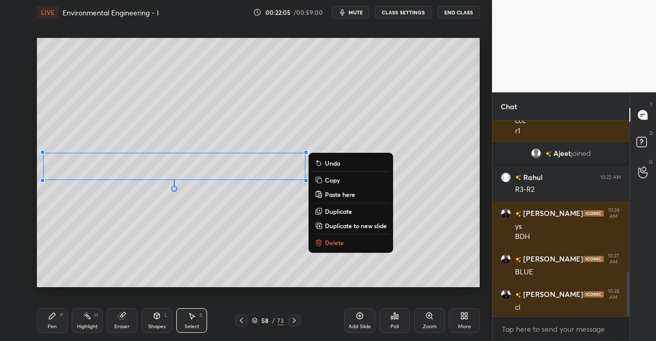
click at [223, 236] on div "0 ° Undo Copy Paste here Duplicate Duplicate to new slide Delete" at bounding box center [258, 162] width 443 height 249
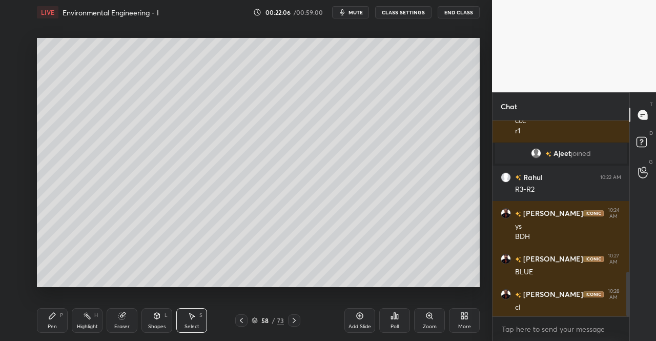
click at [44, 320] on div "Pen P" at bounding box center [52, 320] width 31 height 25
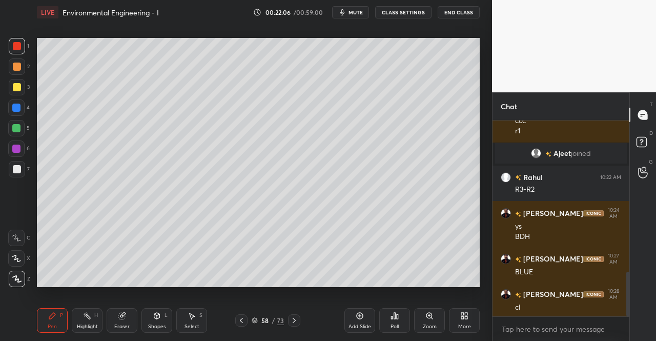
click at [52, 316] on icon at bounding box center [52, 316] width 6 height 6
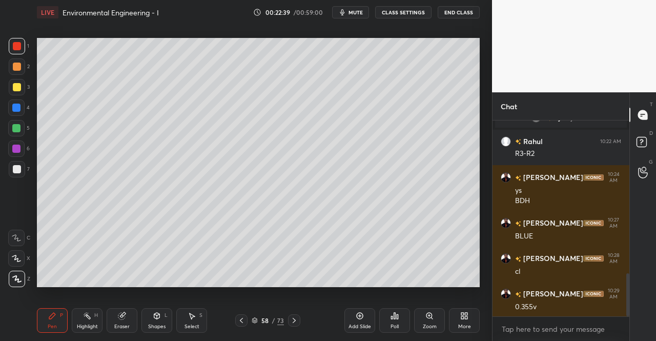
click at [346, 14] on icon "button" at bounding box center [342, 12] width 8 height 8
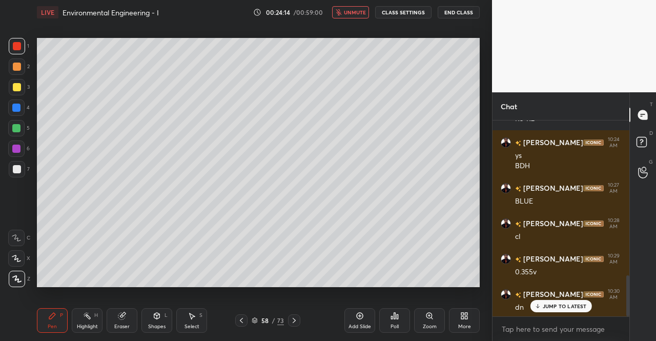
click at [348, 9] on span "unmute" at bounding box center [355, 12] width 22 height 7
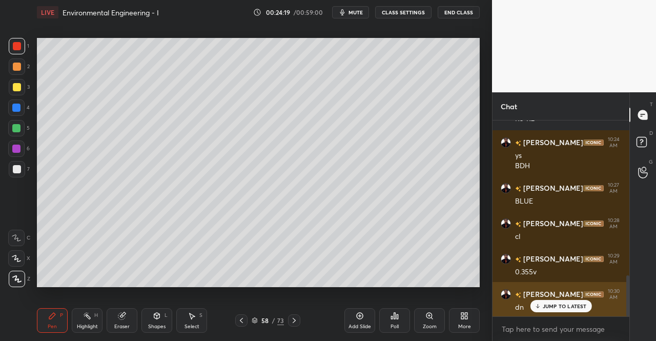
click at [545, 307] on p "JUMP TO LATEST" at bounding box center [565, 306] width 44 height 6
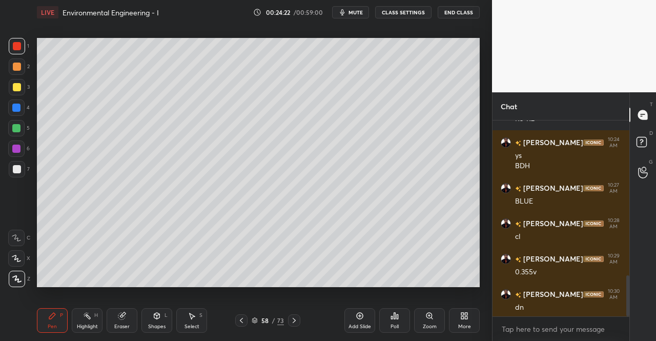
click at [294, 321] on icon at bounding box center [294, 320] width 3 height 5
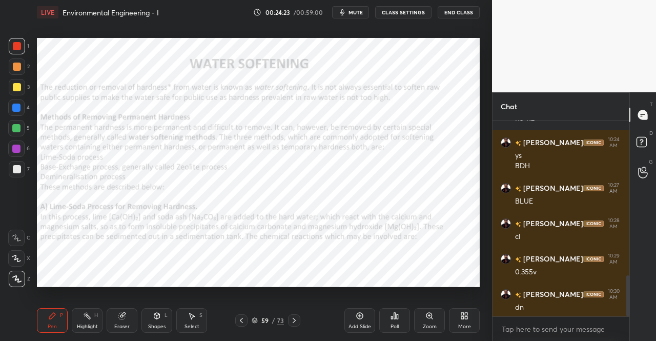
click at [157, 325] on div "Shapes" at bounding box center [156, 326] width 17 height 5
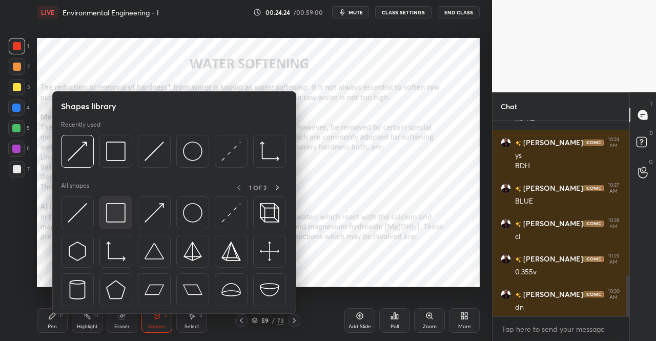
click at [114, 204] on img at bounding box center [115, 212] width 19 height 19
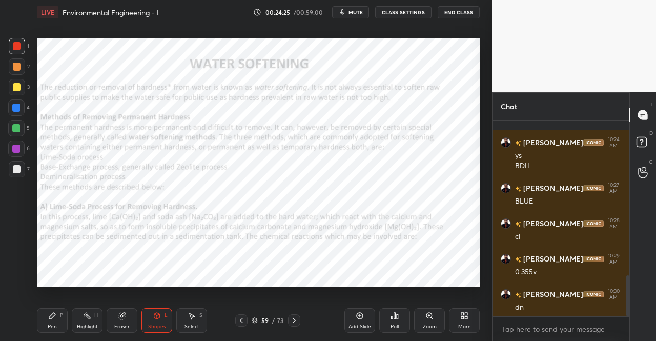
click at [12, 39] on div at bounding box center [17, 46] width 16 height 16
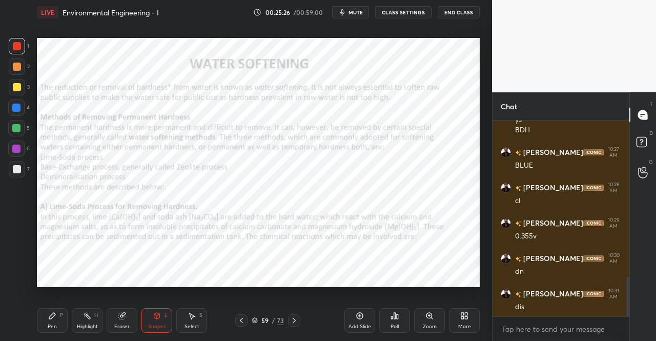
scroll to position [782, 0]
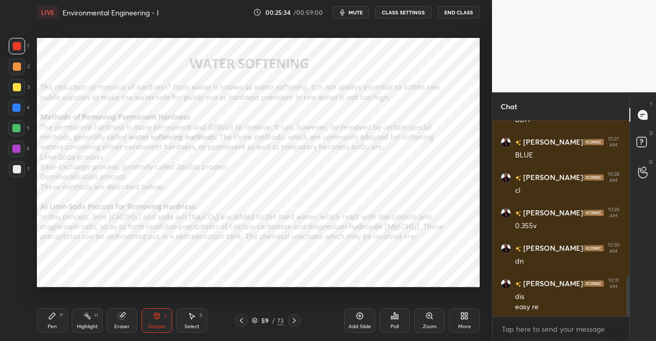
click at [46, 323] on div "Pen P" at bounding box center [52, 320] width 31 height 25
click at [42, 324] on div "Pen P" at bounding box center [52, 320] width 31 height 25
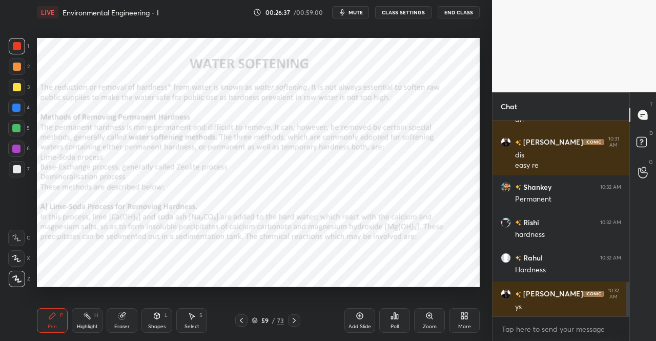
scroll to position [4, 3]
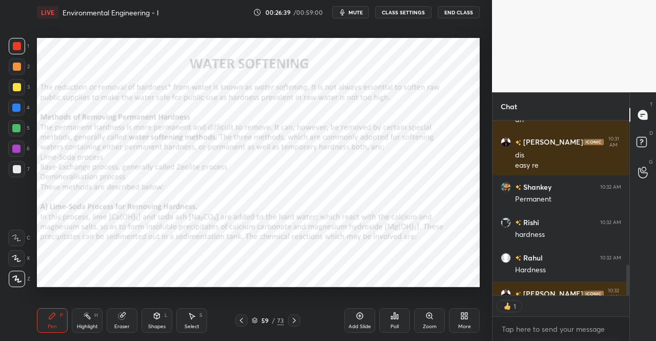
click at [37, 316] on div "Pen P" at bounding box center [52, 320] width 31 height 25
click at [17, 43] on div at bounding box center [17, 46] width 8 height 8
click at [13, 52] on div at bounding box center [17, 46] width 16 height 16
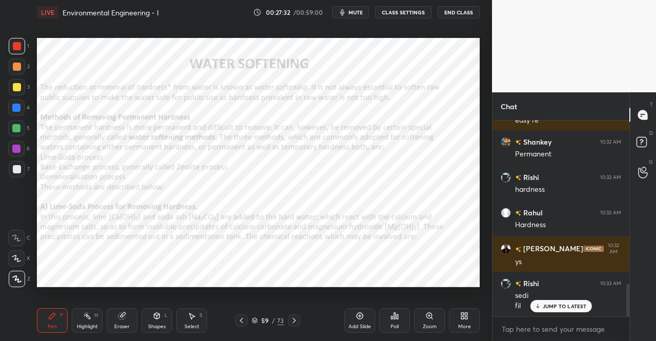
scroll to position [1004, 0]
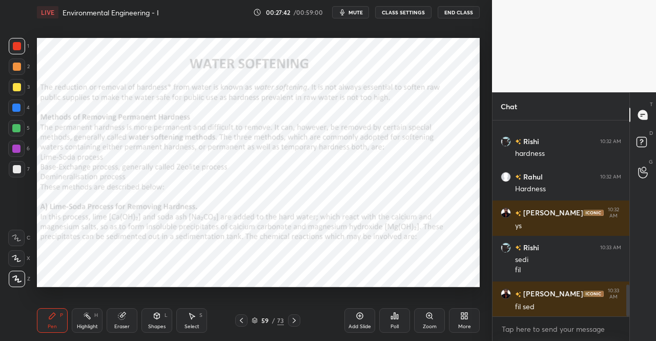
click at [293, 319] on icon at bounding box center [294, 320] width 3 height 5
click at [143, 315] on div "Shapes L" at bounding box center [156, 320] width 31 height 25
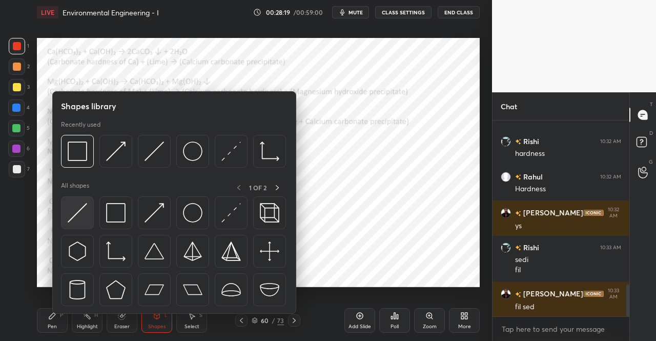
click at [83, 210] on img at bounding box center [77, 212] width 19 height 19
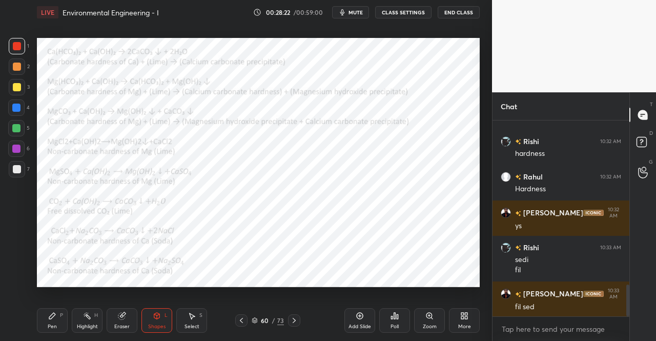
click at [48, 322] on div "Pen P" at bounding box center [52, 320] width 31 height 25
click at [47, 307] on div "Pen P Highlight H Eraser Shapes L Select S 60 / 73 Add Slide Poll Zoom More" at bounding box center [258, 320] width 443 height 41
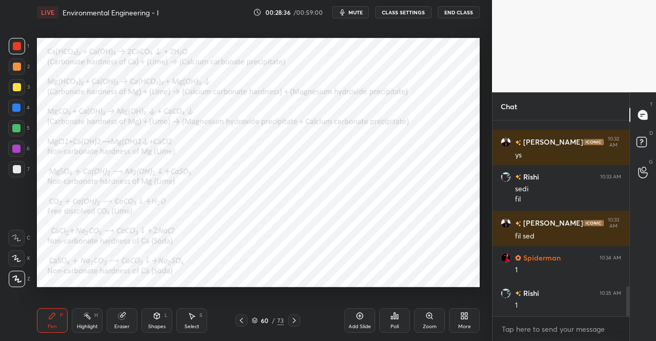
scroll to position [1110, 0]
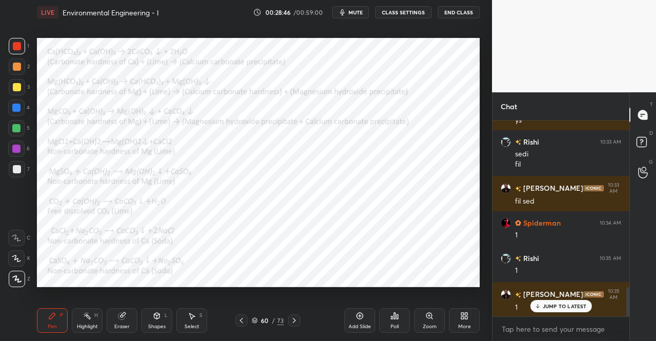
click at [548, 305] on p "JUMP TO LATEST" at bounding box center [565, 306] width 44 height 6
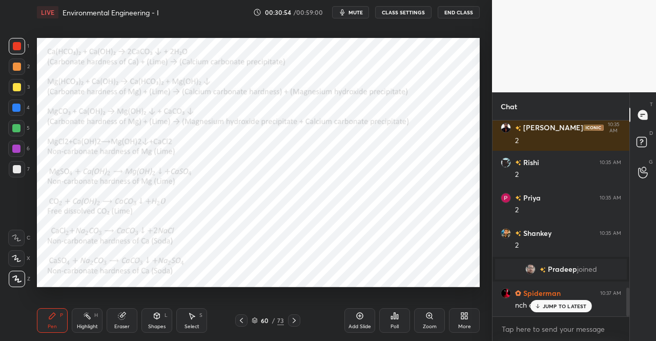
scroll to position [1145, 0]
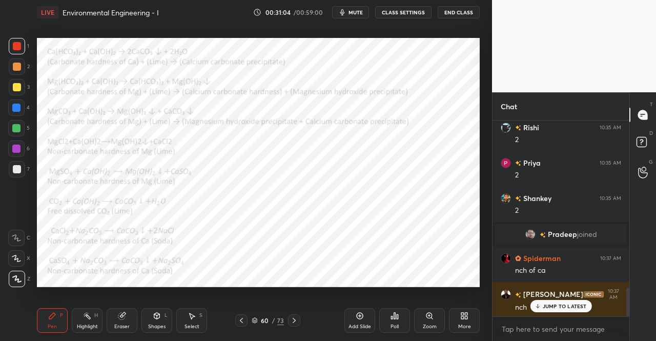
click at [48, 321] on div "Pen P" at bounding box center [52, 320] width 31 height 25
click at [46, 311] on div "Pen P" at bounding box center [52, 320] width 31 height 25
click at [120, 321] on div "Eraser" at bounding box center [122, 320] width 31 height 25
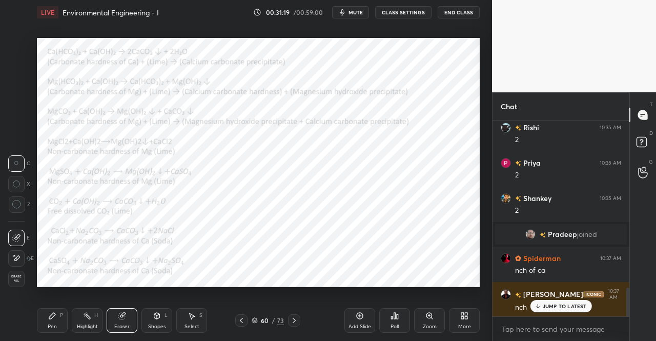
click at [58, 312] on div "Pen P" at bounding box center [52, 320] width 31 height 25
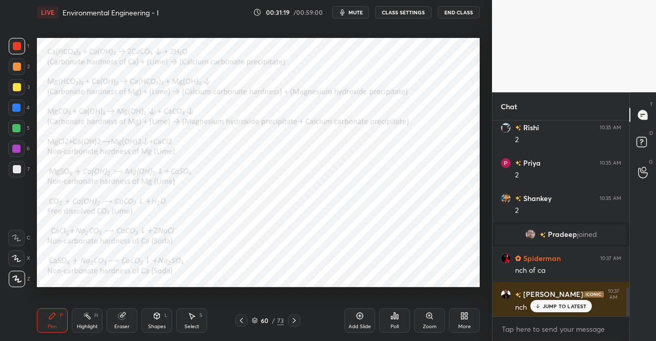
click at [59, 311] on div "Pen P" at bounding box center [52, 320] width 31 height 25
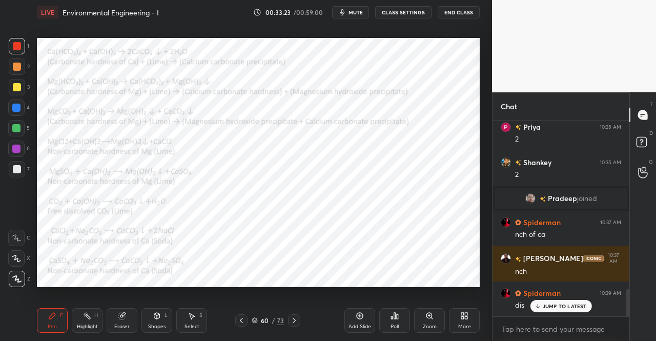
scroll to position [1216, 0]
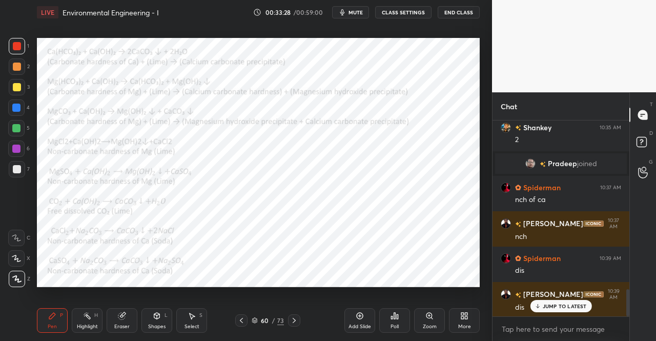
click at [9, 107] on div at bounding box center [16, 107] width 16 height 16
click at [12, 110] on div at bounding box center [16, 108] width 8 height 8
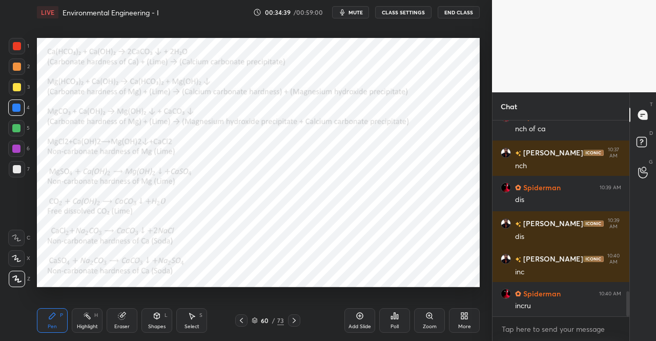
scroll to position [1322, 0]
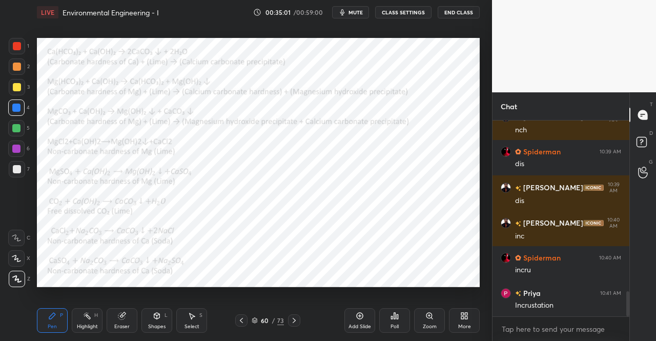
click at [297, 318] on icon at bounding box center [294, 320] width 8 height 8
click at [44, 315] on div "Pen P" at bounding box center [52, 320] width 31 height 25
click at [40, 319] on div "Pen P" at bounding box center [52, 320] width 31 height 25
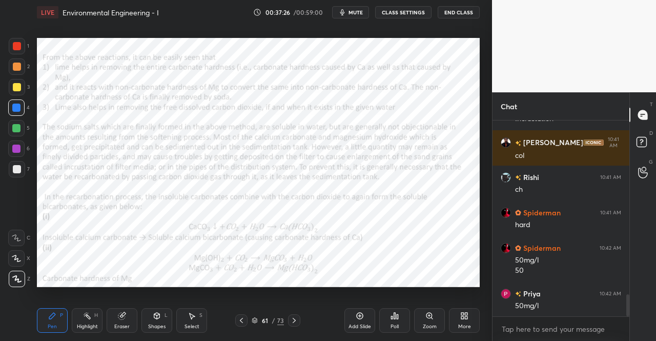
scroll to position [1545, 0]
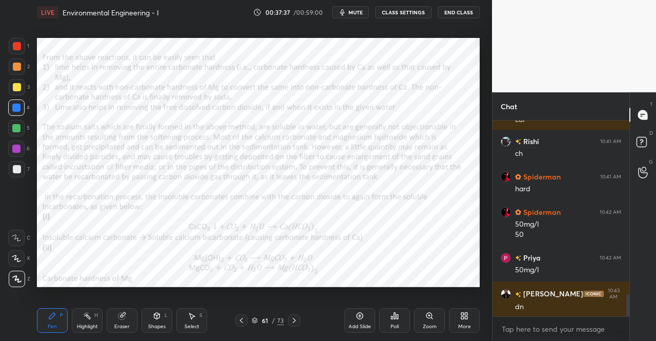
click at [297, 320] on icon at bounding box center [294, 320] width 8 height 8
click at [40, 319] on div "Pen P" at bounding box center [52, 320] width 31 height 25
click at [242, 320] on icon at bounding box center [241, 320] width 8 height 8
click at [13, 45] on div at bounding box center [17, 46] width 8 height 8
click at [20, 49] on div at bounding box center [17, 46] width 8 height 8
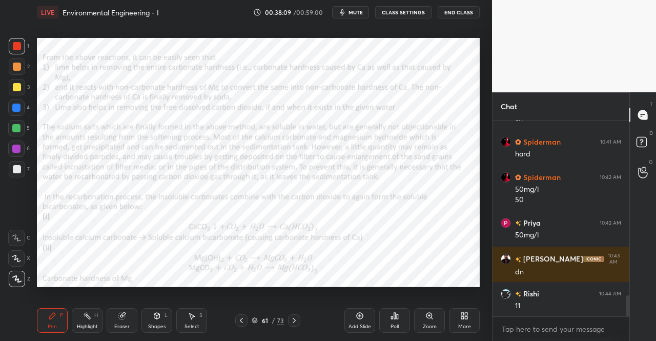
scroll to position [1615, 0]
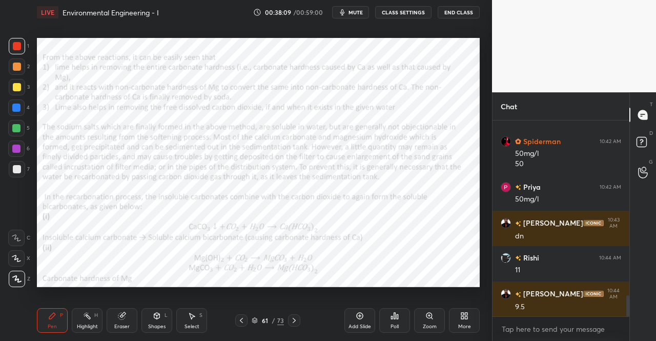
click at [297, 319] on icon at bounding box center [294, 320] width 8 height 8
click at [23, 315] on div "1 2 3 4 5 6 7 C X Z C X Z E E Erase all H H LIVE Environmental Engineering - I …" at bounding box center [242, 170] width 484 height 341
click at [24, 318] on div "1 2 3 4 5 6 7 C X Z C X Z E E Erase all H H LIVE Environmental Engineering - I …" at bounding box center [242, 170] width 484 height 341
click at [45, 319] on div "Pen P" at bounding box center [52, 320] width 31 height 25
click at [49, 318] on icon at bounding box center [52, 316] width 6 height 6
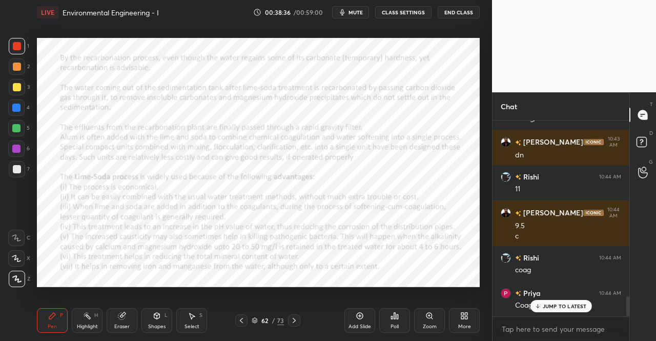
scroll to position [1731, 0]
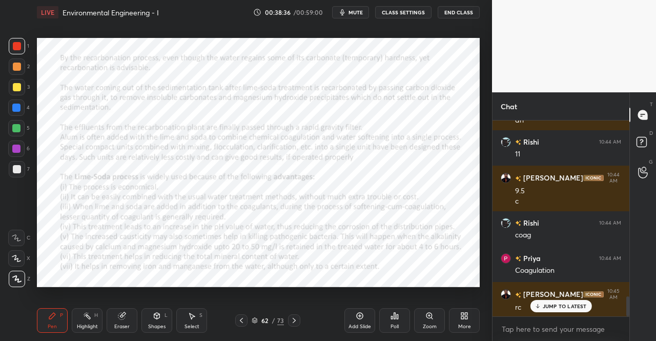
click at [116, 312] on div "Eraser" at bounding box center [122, 320] width 31 height 25
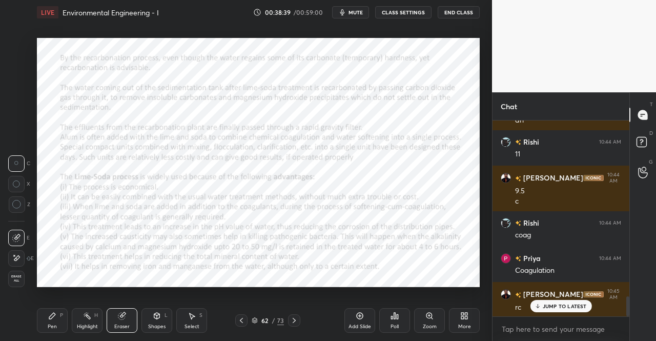
click at [46, 320] on div "Pen P" at bounding box center [52, 320] width 31 height 25
click at [48, 319] on div "Pen P" at bounding box center [52, 320] width 31 height 25
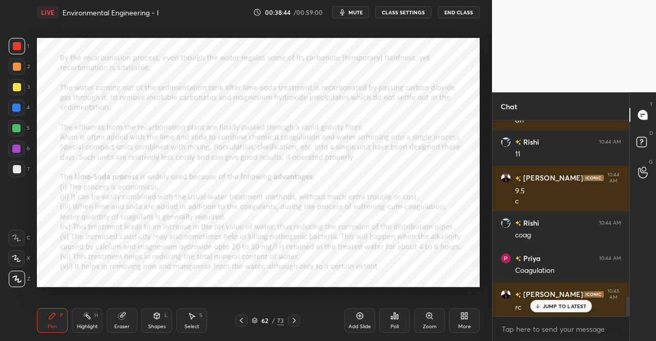
click at [158, 321] on div "Shapes L" at bounding box center [156, 320] width 31 height 25
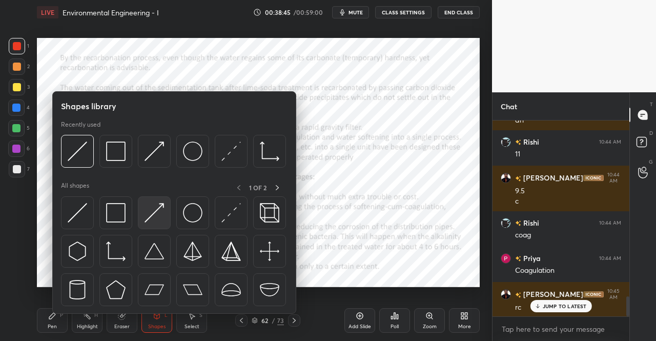
click at [153, 215] on img at bounding box center [154, 212] width 19 height 19
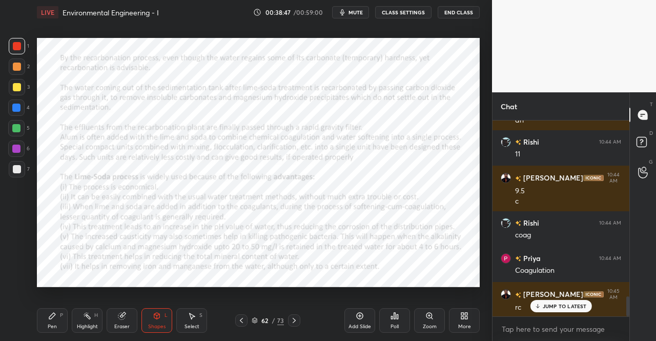
click at [59, 315] on div "Pen P" at bounding box center [52, 320] width 31 height 25
click at [59, 308] on div "Pen P" at bounding box center [52, 320] width 31 height 25
click at [150, 320] on div "Shapes L" at bounding box center [156, 320] width 31 height 25
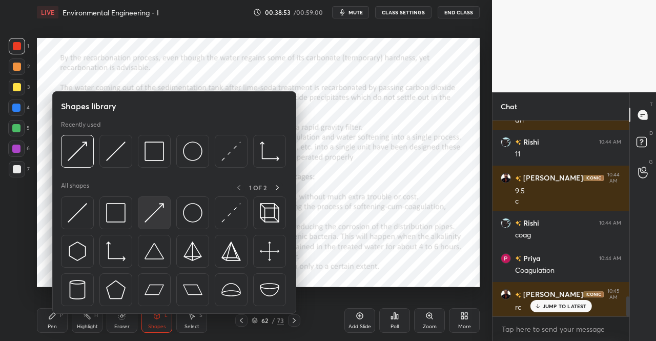
click at [160, 213] on img at bounding box center [154, 212] width 19 height 19
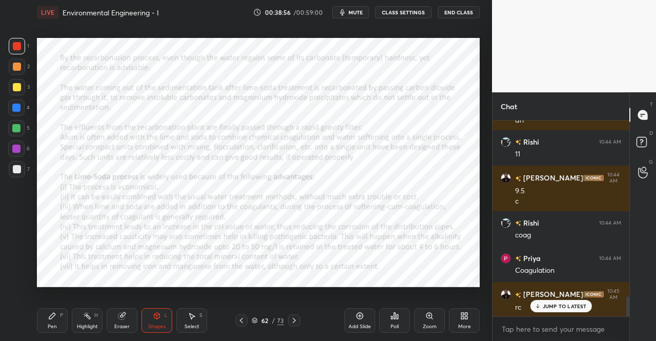
click at [60, 319] on div "Pen P" at bounding box center [52, 320] width 31 height 25
click at [51, 319] on icon at bounding box center [52, 316] width 8 height 8
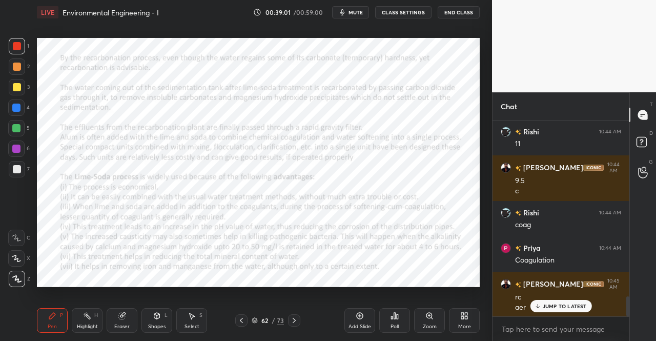
click at [157, 317] on icon at bounding box center [157, 316] width 6 height 6
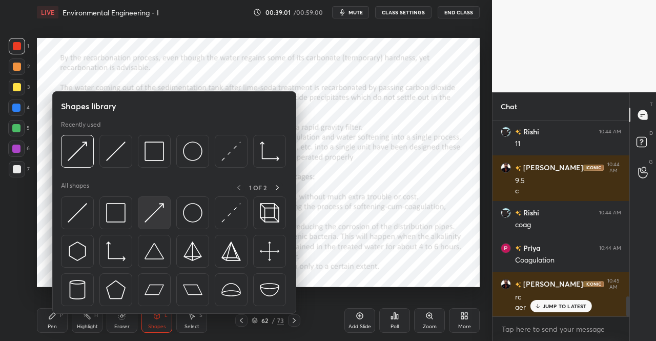
click at [164, 214] on div at bounding box center [154, 212] width 33 height 33
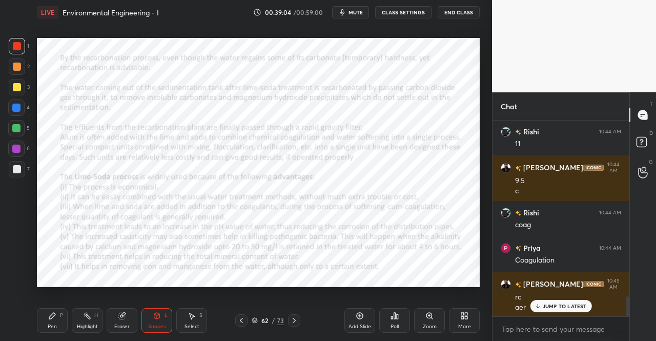
click at [49, 316] on icon at bounding box center [52, 316] width 8 height 8
click at [52, 310] on div "Pen P" at bounding box center [52, 320] width 31 height 25
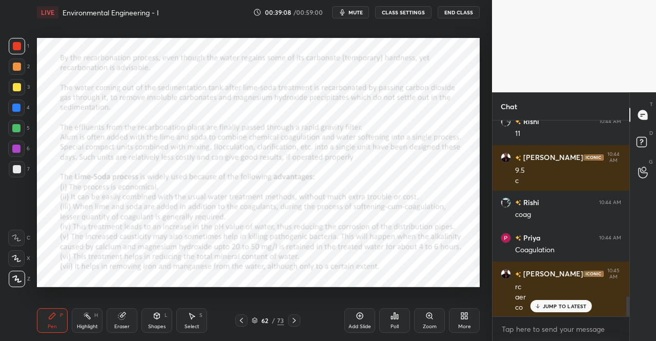
click at [162, 317] on div "Shapes L" at bounding box center [156, 320] width 31 height 25
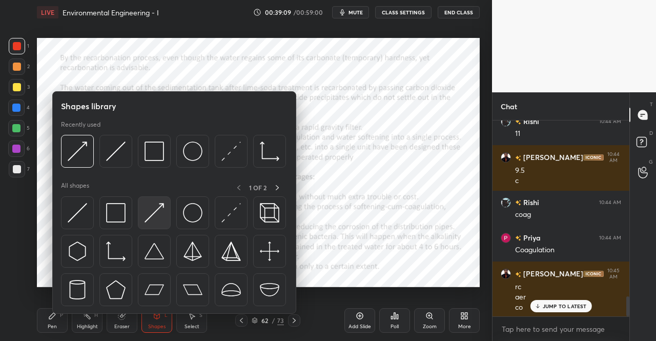
click at [158, 218] on img at bounding box center [154, 212] width 19 height 19
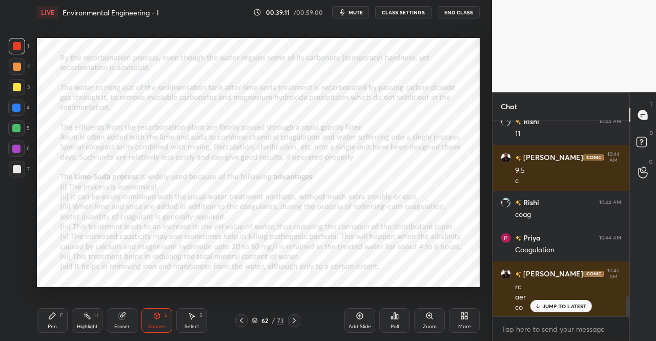
click at [56, 315] on div "Pen P" at bounding box center [52, 320] width 31 height 25
click at [60, 310] on div "Pen P" at bounding box center [52, 320] width 31 height 25
click at [156, 322] on div "Shapes L" at bounding box center [156, 320] width 31 height 25
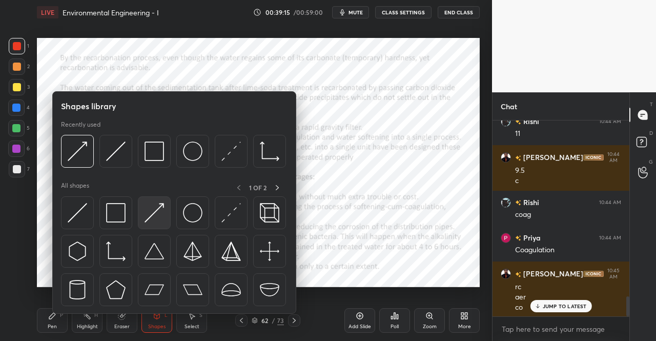
click at [156, 222] on img at bounding box center [154, 212] width 19 height 19
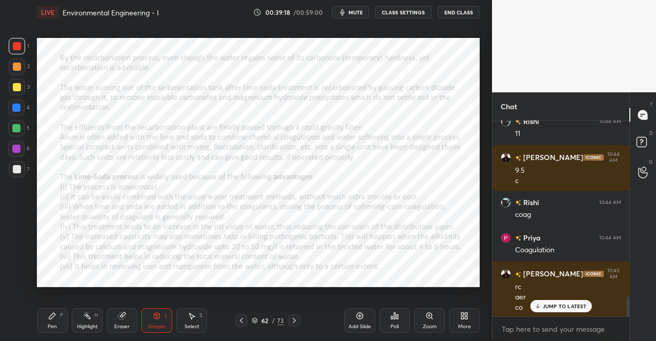
click at [48, 334] on div "Pen P Highlight H Eraser Shapes L Select S 62 / 73 Add Slide Poll Zoom More" at bounding box center [258, 320] width 443 height 41
click at [54, 325] on div "Pen" at bounding box center [52, 326] width 9 height 5
click at [158, 318] on icon at bounding box center [157, 316] width 6 height 6
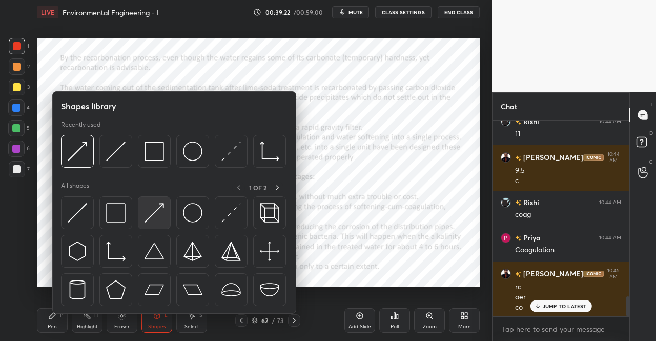
click at [154, 215] on img at bounding box center [154, 212] width 19 height 19
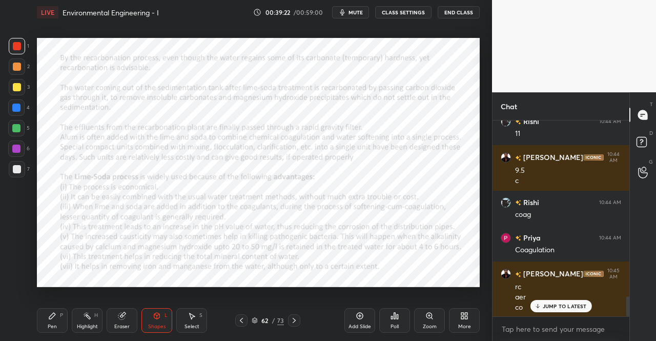
click at [19, 149] on div at bounding box center [16, 149] width 8 height 8
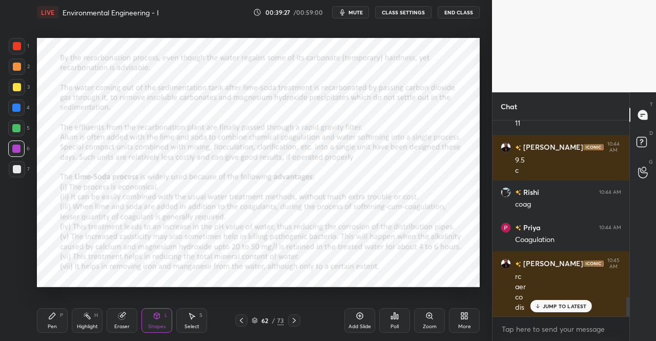
click at [54, 319] on icon at bounding box center [52, 316] width 8 height 8
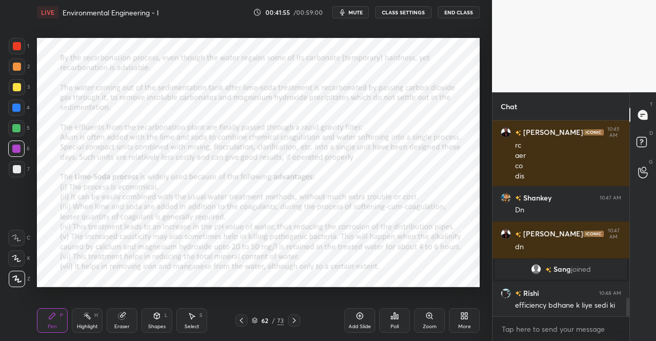
scroll to position [1928, 0]
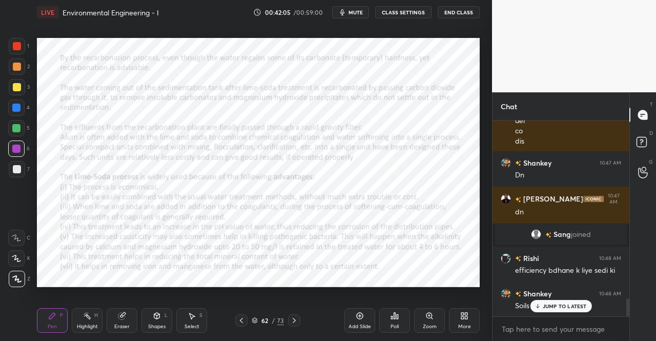
click at [313, 171] on div "Idle time detected You have been inactive for more than a minute while taking t…" at bounding box center [246, 170] width 492 height 341
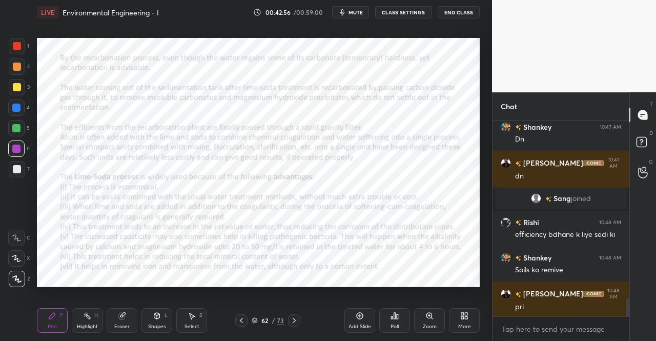
click at [240, 325] on div at bounding box center [241, 320] width 12 height 12
click at [239, 324] on icon at bounding box center [241, 320] width 8 height 8
click at [48, 330] on div "Pen P" at bounding box center [52, 320] width 31 height 25
click at [50, 330] on div "Pen P" at bounding box center [52, 320] width 31 height 25
click at [11, 46] on div at bounding box center [17, 46] width 16 height 16
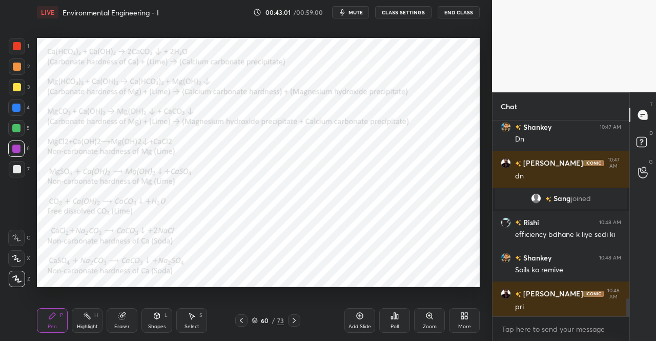
click at [13, 45] on div at bounding box center [17, 46] width 8 height 8
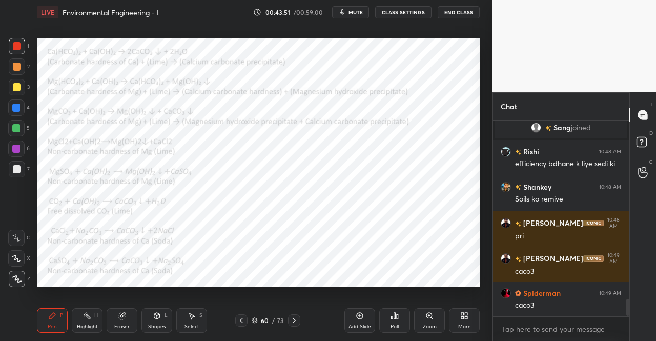
scroll to position [2069, 0]
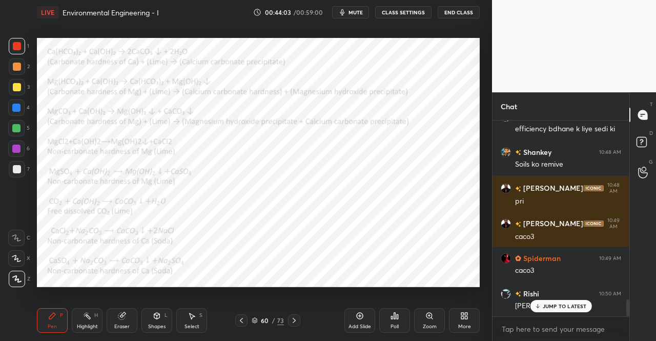
click at [11, 84] on div at bounding box center [17, 87] width 16 height 16
click at [13, 84] on div at bounding box center [17, 87] width 8 height 8
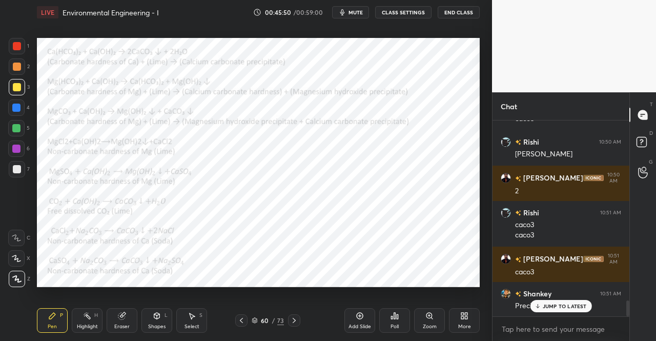
scroll to position [2257, 0]
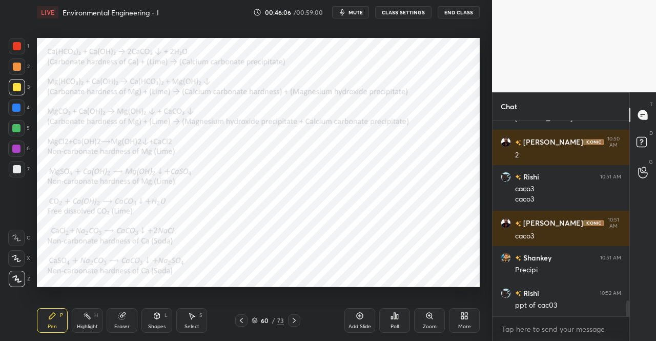
click at [294, 317] on icon at bounding box center [294, 320] width 8 height 8
click at [295, 321] on icon at bounding box center [294, 320] width 8 height 8
click at [361, 12] on span "mute" at bounding box center [355, 12] width 14 height 7
click at [297, 318] on icon at bounding box center [294, 320] width 8 height 8
click at [58, 318] on div "Pen P" at bounding box center [52, 320] width 31 height 25
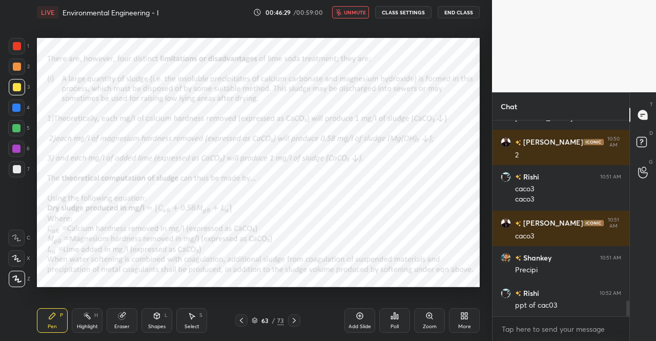
click at [355, 10] on span "unmute" at bounding box center [355, 12] width 22 height 7
click at [61, 317] on div "P" at bounding box center [61, 315] width 3 height 5
click at [53, 317] on icon at bounding box center [52, 316] width 8 height 8
click at [14, 39] on div at bounding box center [17, 46] width 16 height 16
click at [17, 38] on div at bounding box center [17, 46] width 16 height 16
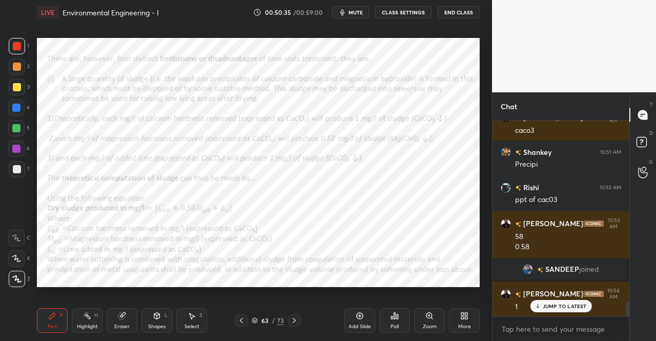
scroll to position [2397, 0]
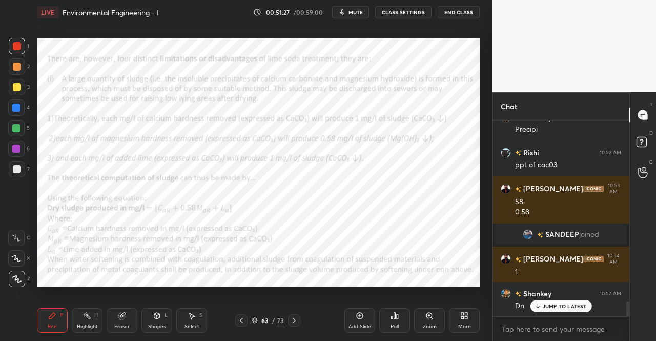
click at [294, 318] on icon at bounding box center [294, 320] width 8 height 8
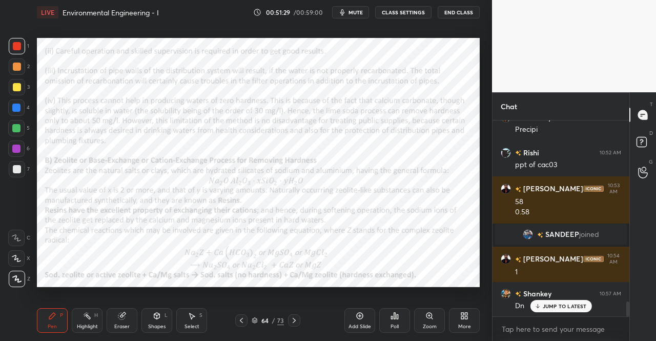
click at [43, 318] on div "Pen P" at bounding box center [52, 320] width 31 height 25
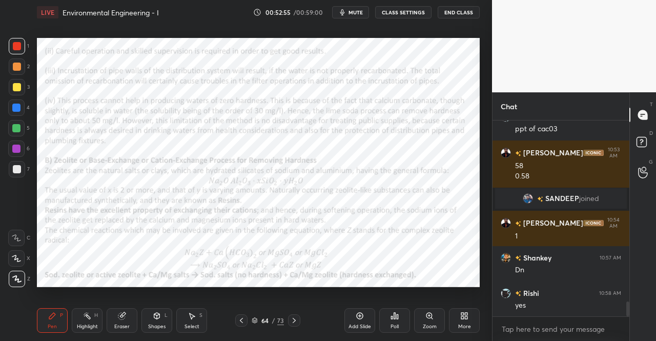
click at [292, 317] on icon at bounding box center [294, 320] width 8 height 8
click at [355, 314] on div "Add Slide" at bounding box center [359, 320] width 31 height 25
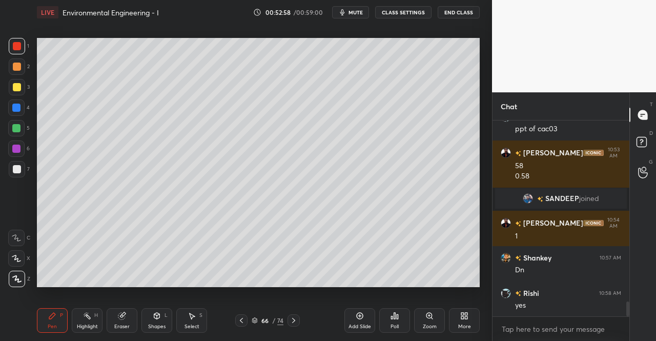
click at [152, 317] on div "Shapes L" at bounding box center [156, 320] width 31 height 25
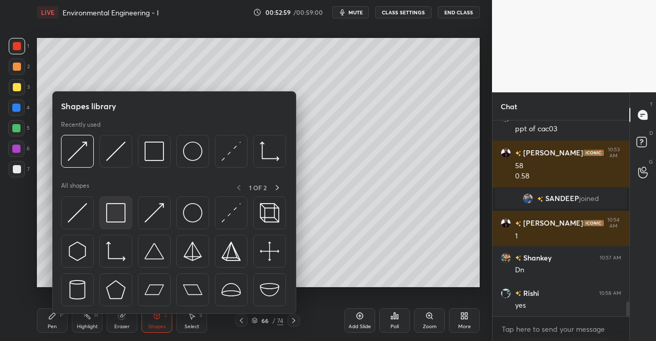
click at [126, 217] on div at bounding box center [115, 212] width 33 height 33
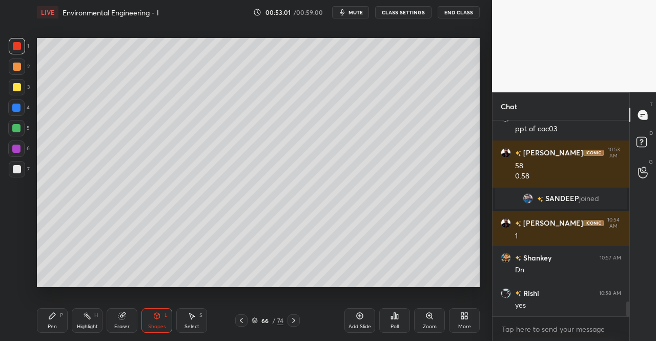
click at [121, 316] on icon at bounding box center [121, 316] width 7 height 7
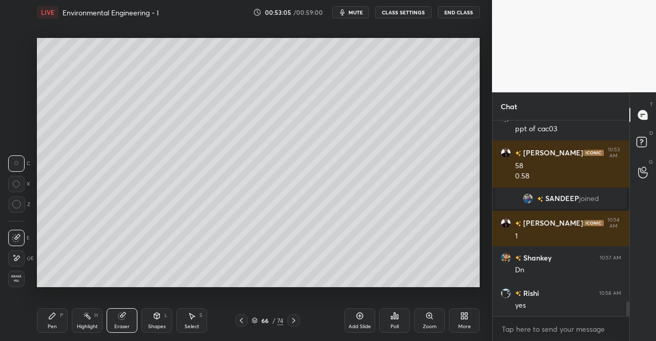
click at [156, 318] on icon at bounding box center [157, 316] width 6 height 6
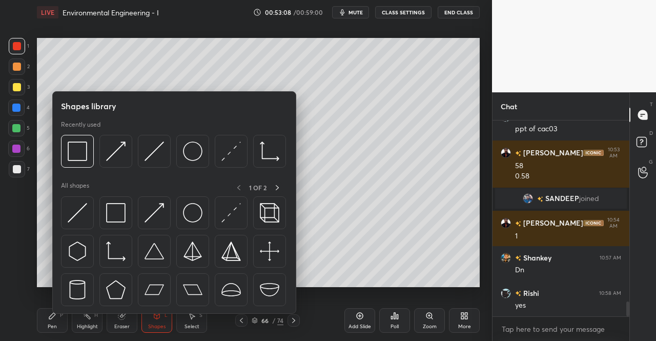
click at [53, 318] on icon at bounding box center [52, 316] width 8 height 8
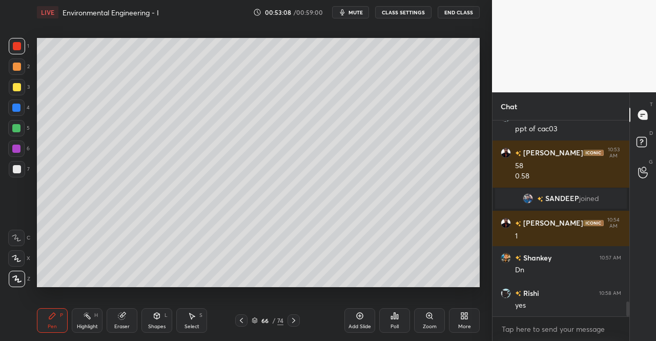
click at [56, 306] on div "Pen P Highlight H Eraser Shapes L Select S 66 / 74 Add Slide Poll Zoom More" at bounding box center [258, 320] width 443 height 41
click at [165, 311] on div "Shapes L" at bounding box center [156, 320] width 31 height 25
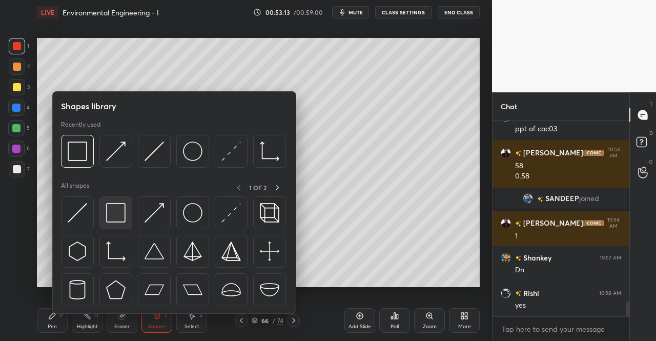
click at [106, 214] on div at bounding box center [115, 212] width 33 height 33
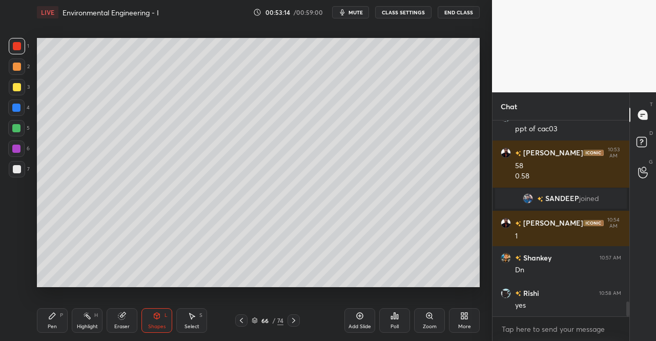
click at [11, 96] on div "3" at bounding box center [19, 89] width 21 height 20
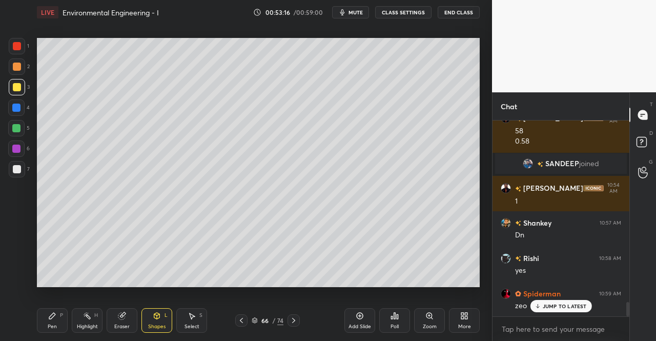
click at [56, 325] on div "Pen" at bounding box center [52, 326] width 9 height 5
click at [64, 311] on div "Pen P" at bounding box center [52, 320] width 31 height 25
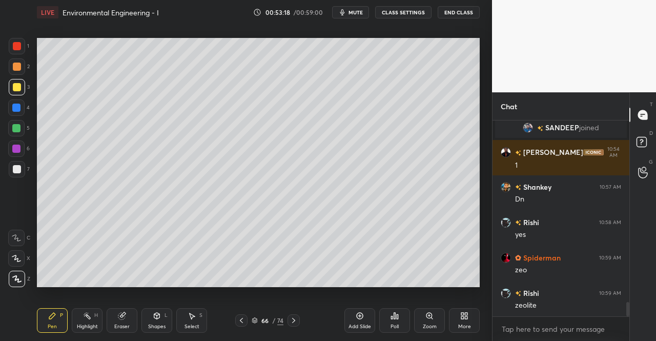
click at [152, 329] on div "Shapes" at bounding box center [156, 326] width 17 height 5
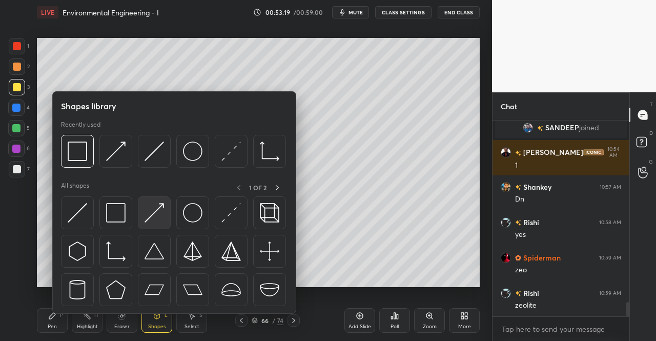
click at [158, 215] on img at bounding box center [154, 212] width 19 height 19
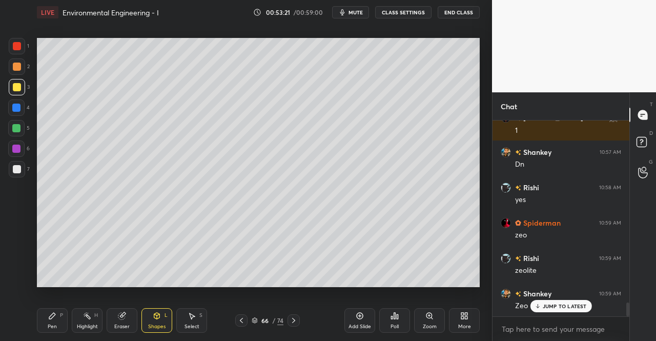
click at [113, 315] on div "Eraser" at bounding box center [122, 320] width 31 height 25
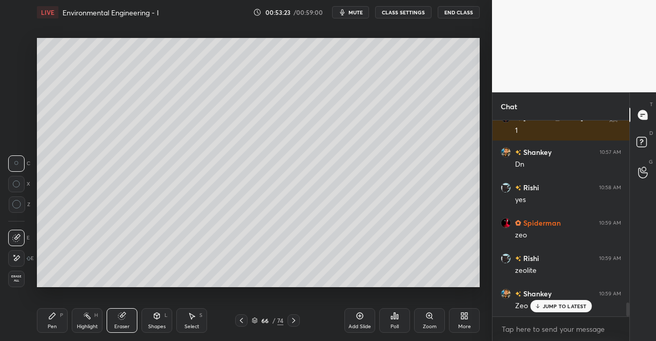
click at [156, 316] on icon at bounding box center [157, 316] width 6 height 6
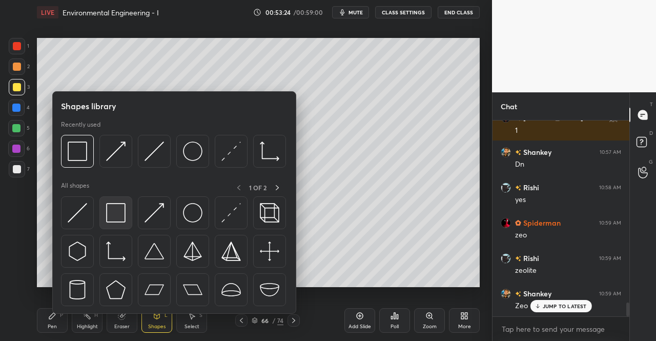
click at [121, 213] on img at bounding box center [115, 212] width 19 height 19
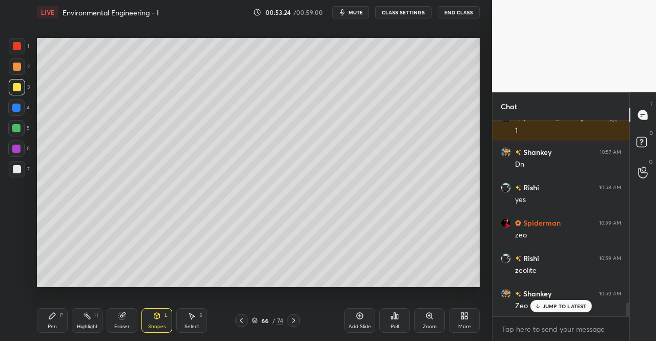
click at [19, 46] on div at bounding box center [17, 46] width 8 height 8
click at [116, 324] on div "Eraser" at bounding box center [121, 326] width 15 height 5
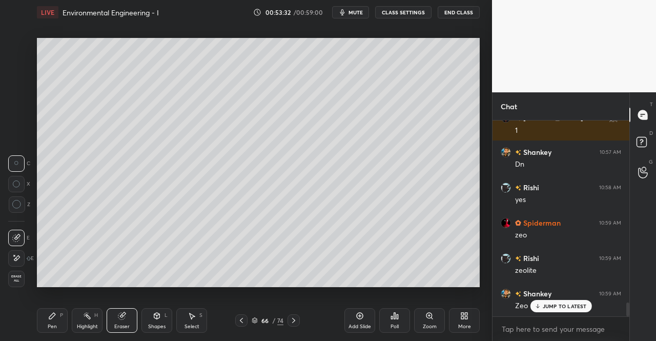
click at [155, 321] on div "Shapes L" at bounding box center [156, 320] width 31 height 25
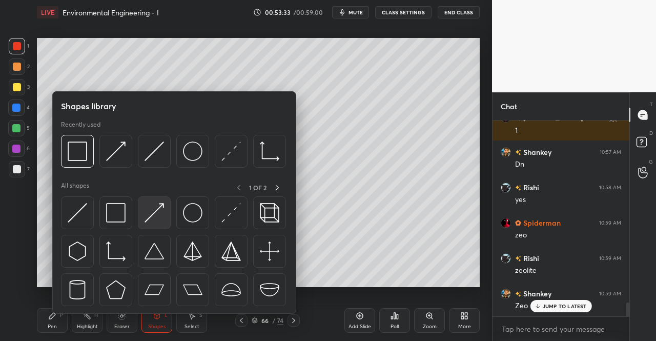
click at [148, 215] on img at bounding box center [154, 212] width 19 height 19
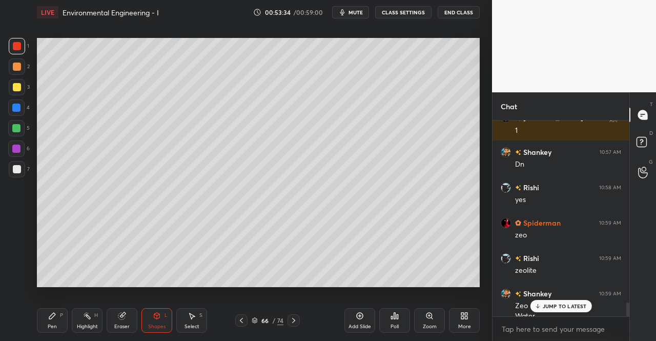
click at [12, 113] on div at bounding box center [16, 107] width 16 height 16
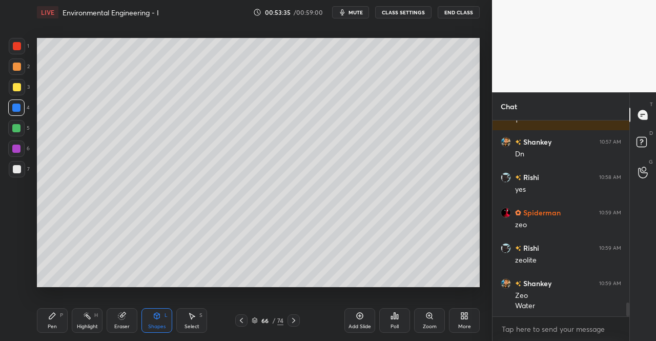
scroll to position [2585, 0]
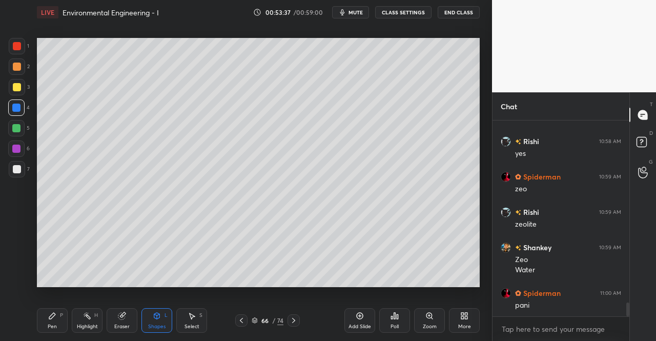
click at [29, 328] on div "1 2 3 4 5 6 7 C X Z C X Z E E Erase all H H LIVE Environmental Engineering - I …" at bounding box center [242, 170] width 484 height 341
click at [49, 324] on div "Pen" at bounding box center [52, 326] width 9 height 5
click at [53, 320] on icon at bounding box center [52, 316] width 8 height 8
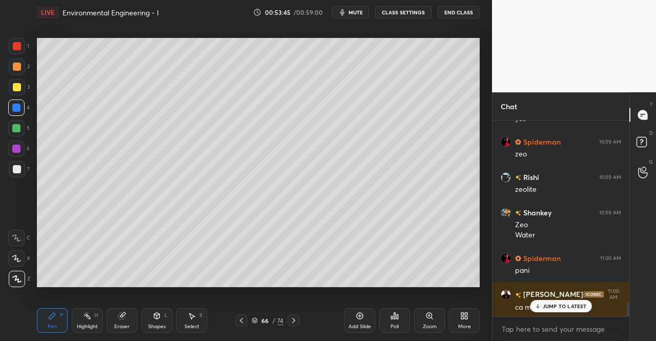
click at [153, 320] on div "Shapes L" at bounding box center [156, 320] width 31 height 25
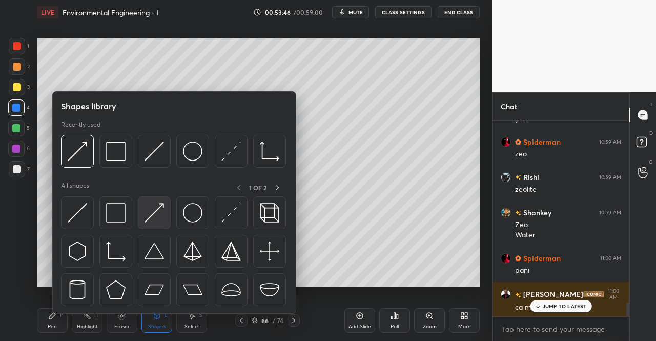
click at [150, 212] on img at bounding box center [154, 212] width 19 height 19
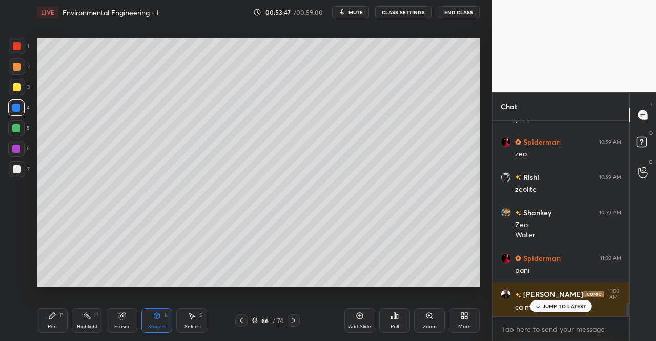
click at [15, 91] on div at bounding box center [17, 87] width 8 height 8
click at [47, 318] on div "Pen P" at bounding box center [52, 320] width 31 height 25
click at [54, 310] on div "Pen P" at bounding box center [52, 320] width 31 height 25
click at [13, 89] on div at bounding box center [17, 87] width 8 height 8
click at [11, 91] on div at bounding box center [17, 87] width 16 height 16
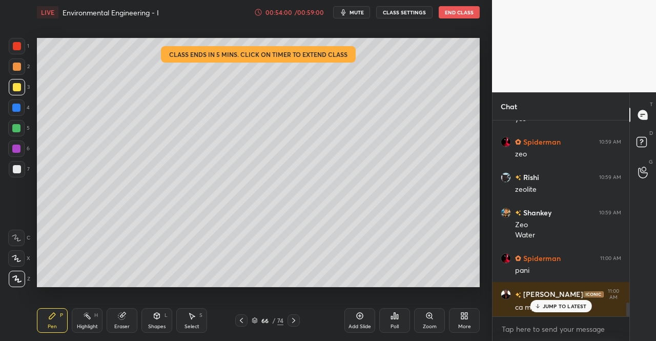
click at [122, 319] on icon at bounding box center [121, 316] width 7 height 7
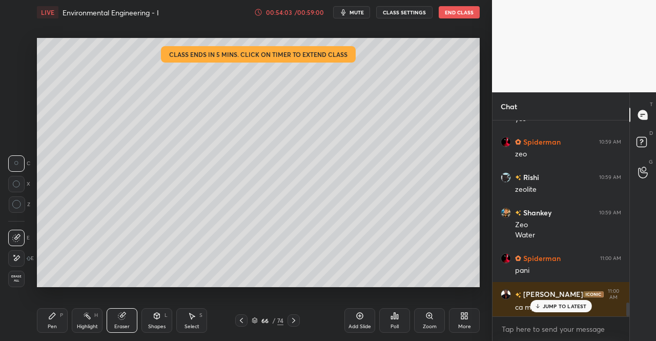
click at [58, 319] on div "Pen P" at bounding box center [52, 320] width 31 height 25
click at [44, 313] on div "Pen P" at bounding box center [52, 320] width 31 height 25
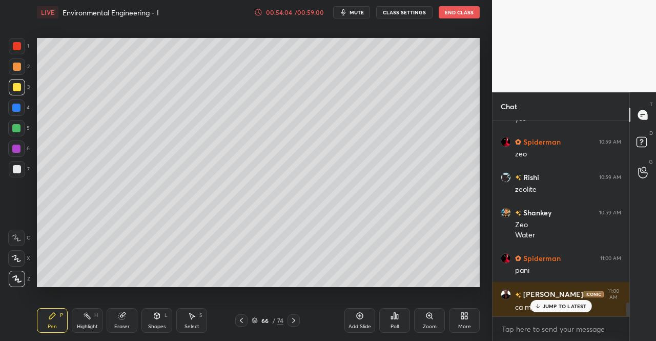
click at [13, 108] on div at bounding box center [16, 108] width 8 height 8
click at [24, 110] on div at bounding box center [16, 107] width 16 height 16
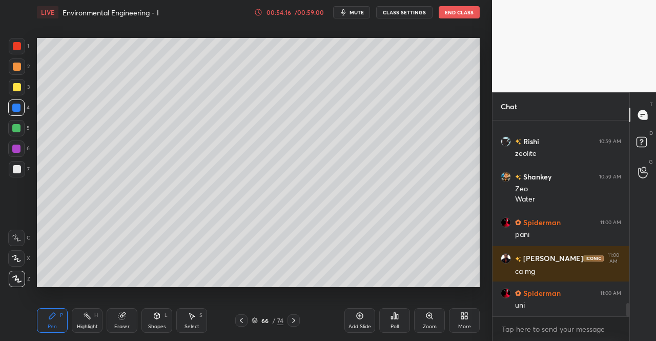
click at [241, 318] on icon at bounding box center [241, 320] width 8 height 8
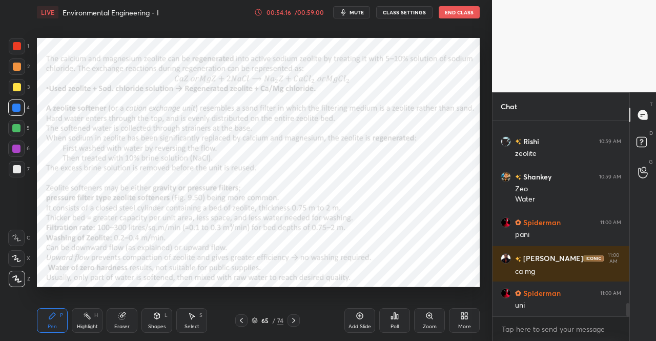
click at [242, 314] on div "Pen P Highlight H Eraser Shapes L Select S 65 / 74 Add Slide Poll Zoom More" at bounding box center [258, 320] width 443 height 41
click at [241, 318] on icon at bounding box center [241, 320] width 8 height 8
click at [293, 319] on icon at bounding box center [293, 320] width 3 height 5
click at [294, 322] on icon at bounding box center [293, 320] width 3 height 5
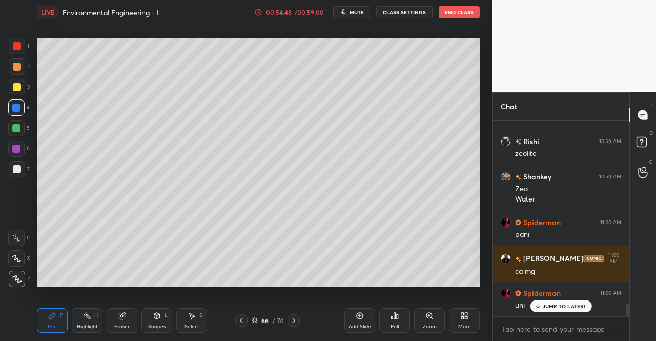
scroll to position [2690, 0]
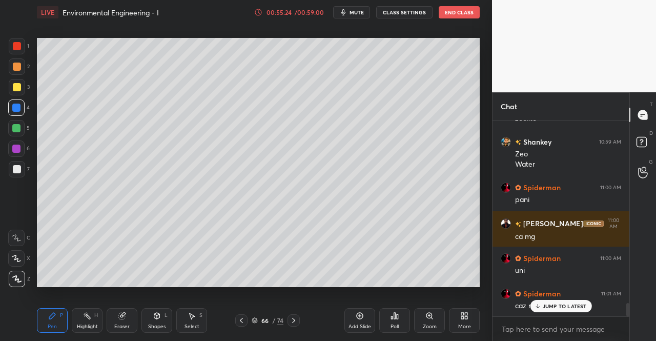
click at [243, 319] on icon at bounding box center [241, 320] width 8 height 8
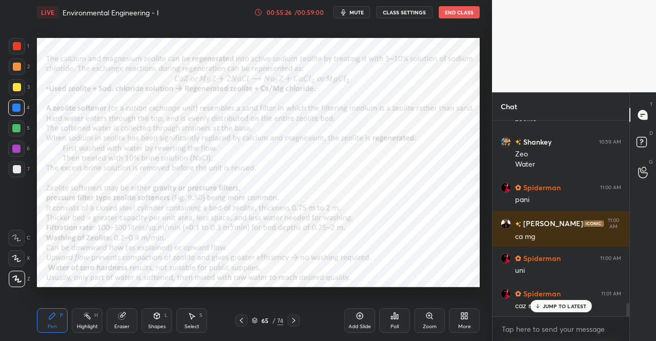
click at [48, 322] on div "Pen P" at bounding box center [52, 320] width 31 height 25
click at [16, 46] on div at bounding box center [17, 46] width 8 height 8
click at [24, 55] on div "1" at bounding box center [19, 48] width 20 height 20
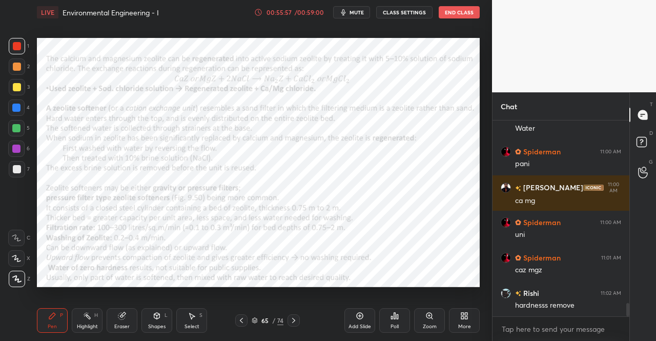
scroll to position [2761, 0]
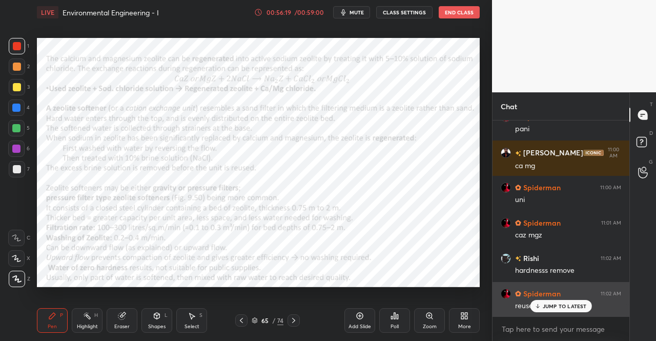
click at [560, 312] on div "JUMP TO LATEST" at bounding box center [560, 306] width 61 height 12
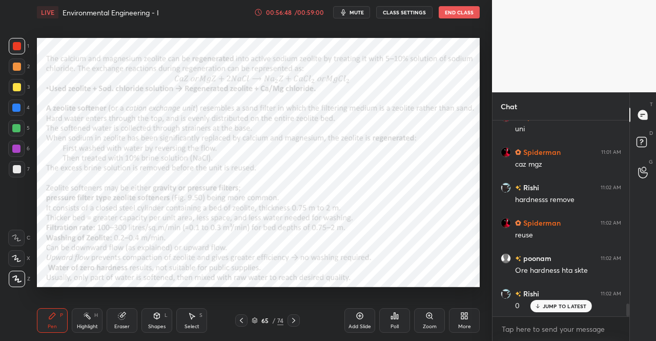
scroll to position [2856, 0]
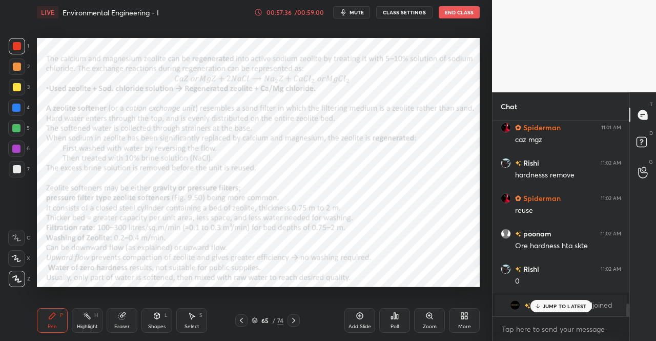
click at [293, 316] on icon at bounding box center [294, 320] width 8 height 8
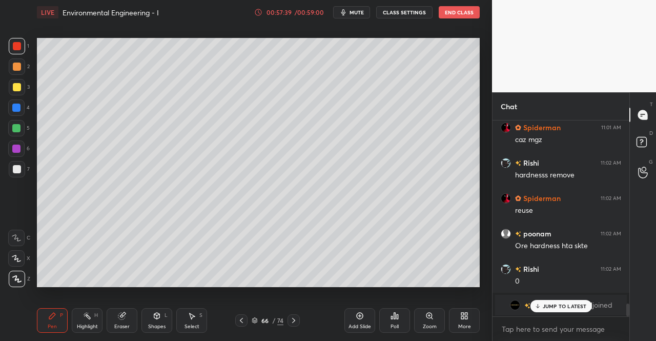
click at [15, 128] on div at bounding box center [16, 128] width 8 height 8
click at [16, 129] on div at bounding box center [16, 128] width 8 height 8
click at [244, 320] on icon at bounding box center [241, 320] width 8 height 8
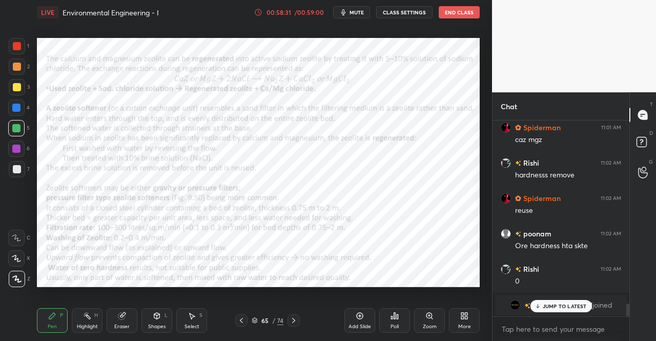
click at [23, 324] on div "1 2 3 4 5 6 7 C X Z C X Z E E Erase all H H LIVE Environmental Engineering - I …" at bounding box center [242, 170] width 484 height 341
click at [33, 315] on div "LIVE Environmental Engineering - I 00:58:31 / 00:59:00 mute CLASS SETTINGS End …" at bounding box center [258, 170] width 451 height 341
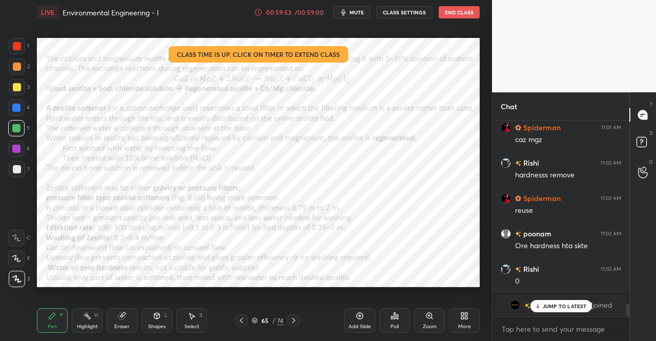
click at [564, 303] on p "JUMP TO LATEST" at bounding box center [565, 306] width 44 height 6
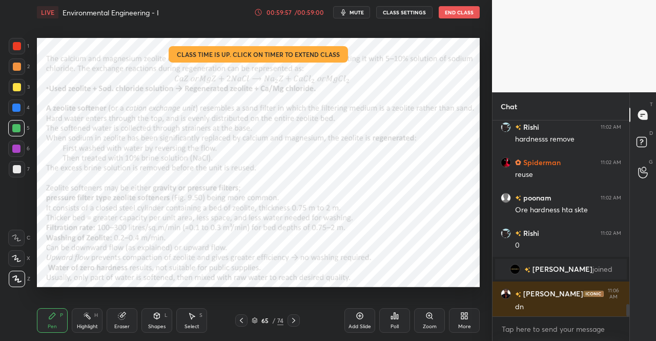
click at [368, 12] on button "mute" at bounding box center [351, 12] width 37 height 12
click at [443, 10] on button "End Class" at bounding box center [459, 12] width 41 height 12
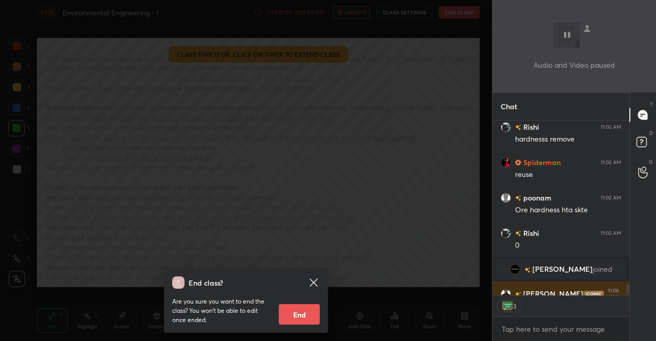
scroll to position [2949, 0]
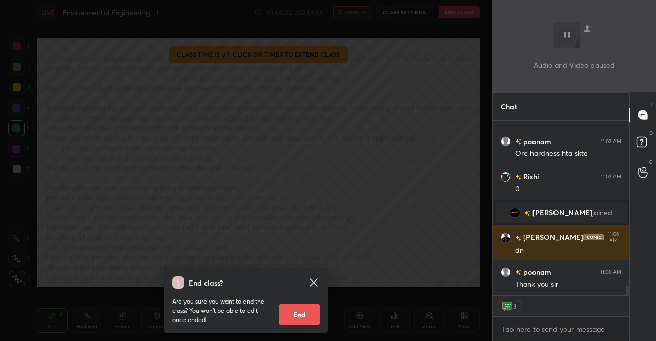
click at [300, 317] on button "End" at bounding box center [299, 314] width 41 height 20
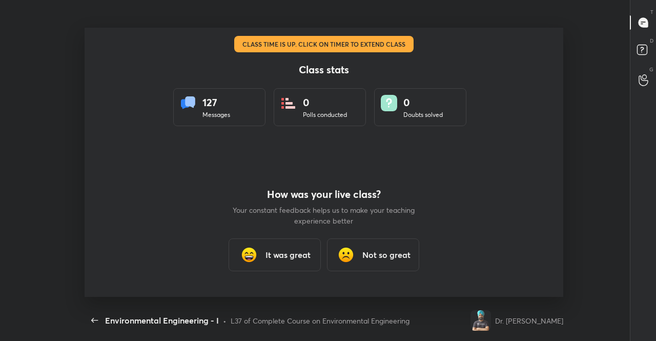
scroll to position [0, 0]
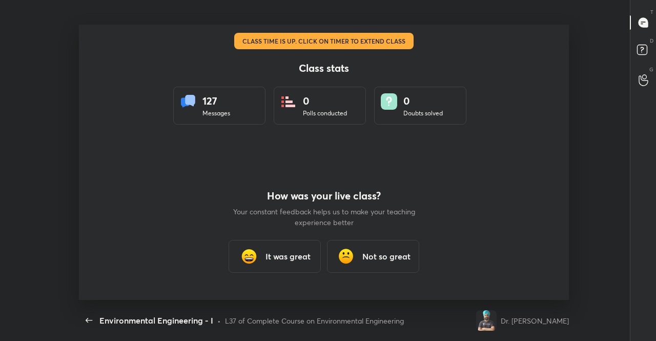
type textarea "x"
